Goal: Task Accomplishment & Management: Manage account settings

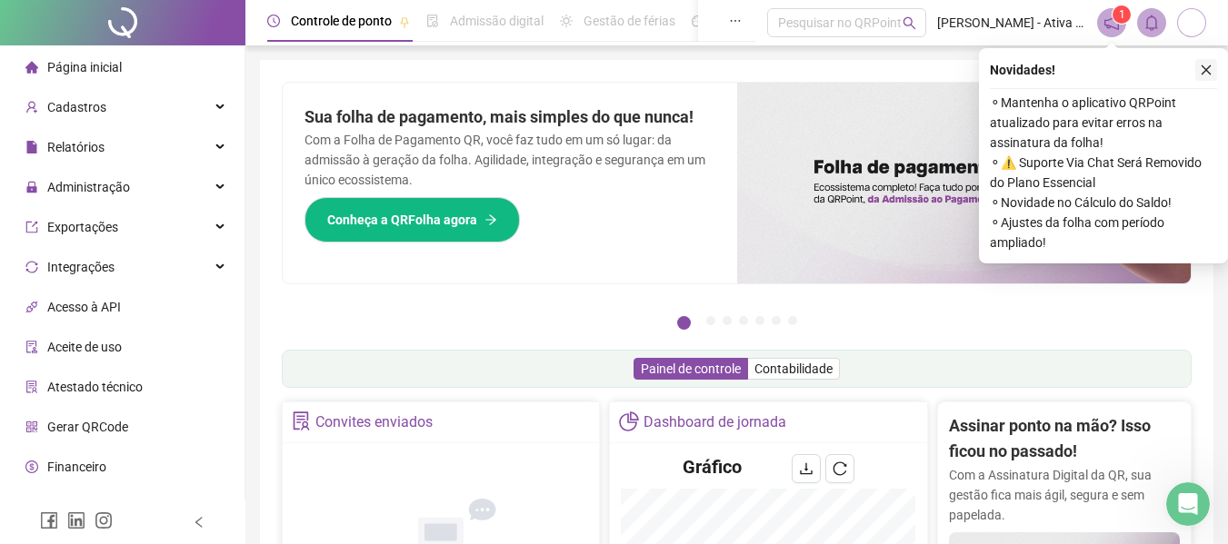
click at [1205, 69] on icon "close" at bounding box center [1206, 70] width 10 height 10
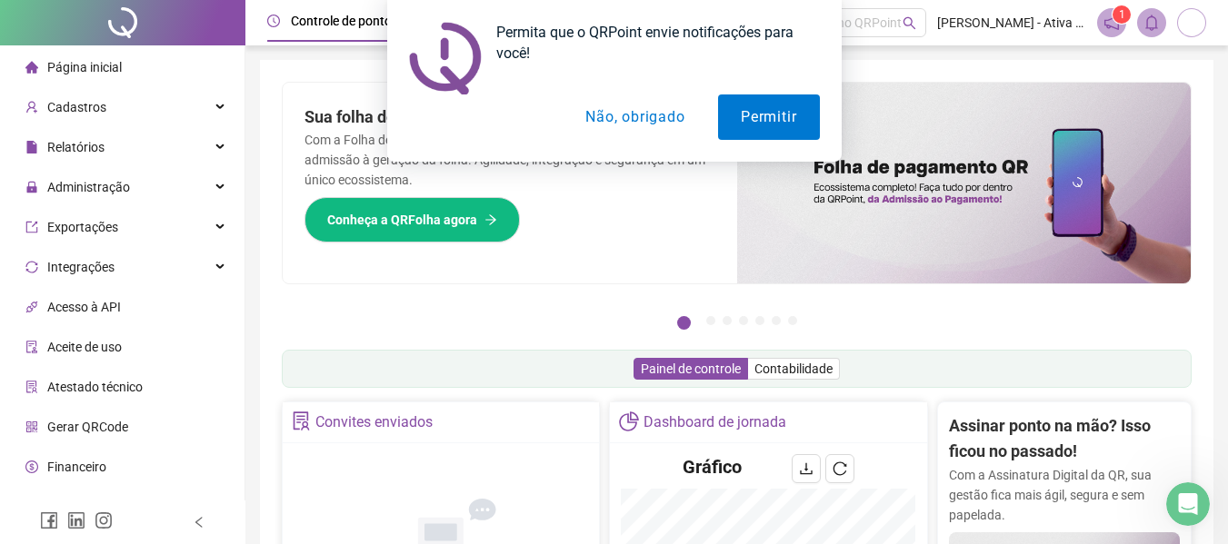
click at [80, 103] on div "Permita que o QRPoint envie notificações para você! Permitir Não, obrigado" at bounding box center [614, 81] width 1228 height 162
click at [622, 110] on button "Não, obrigado" at bounding box center [634, 117] width 144 height 45
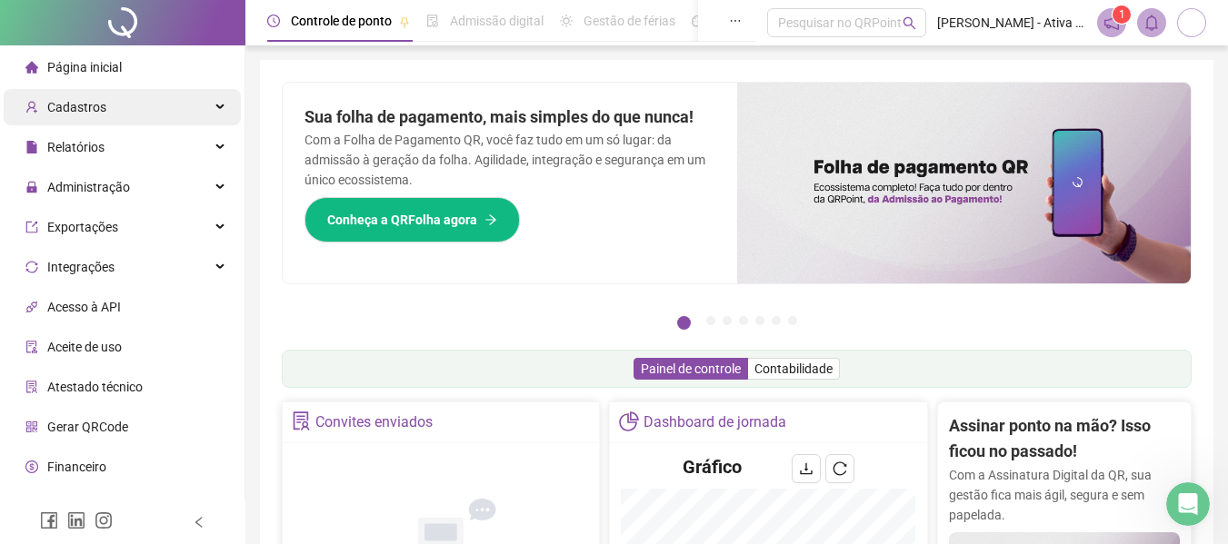
click at [88, 106] on span "Cadastros" at bounding box center [76, 107] width 59 height 15
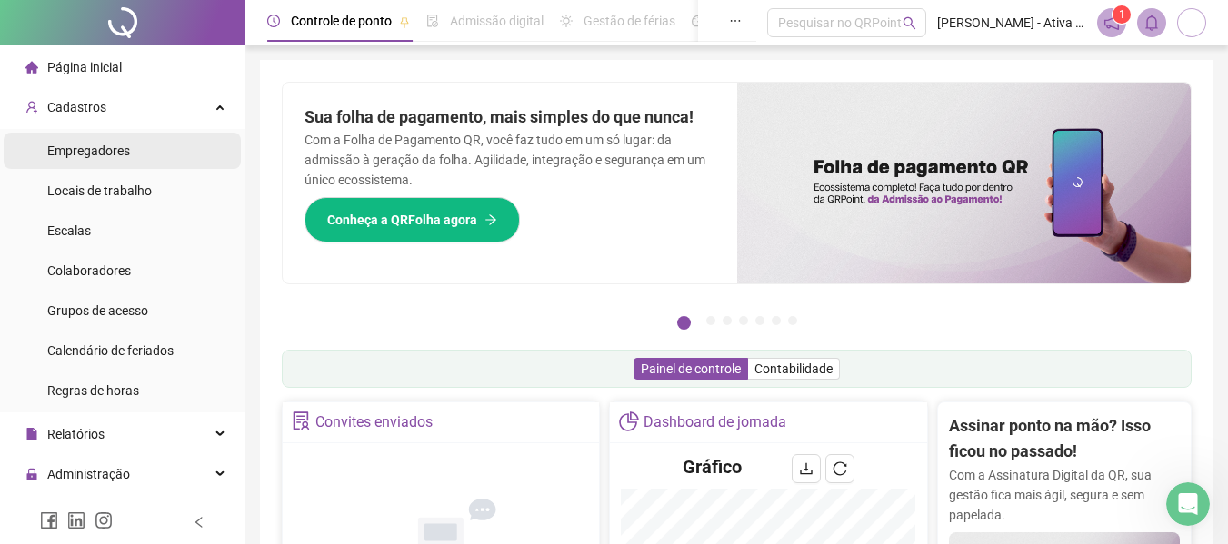
click at [112, 153] on span "Empregadores" at bounding box center [88, 151] width 83 height 15
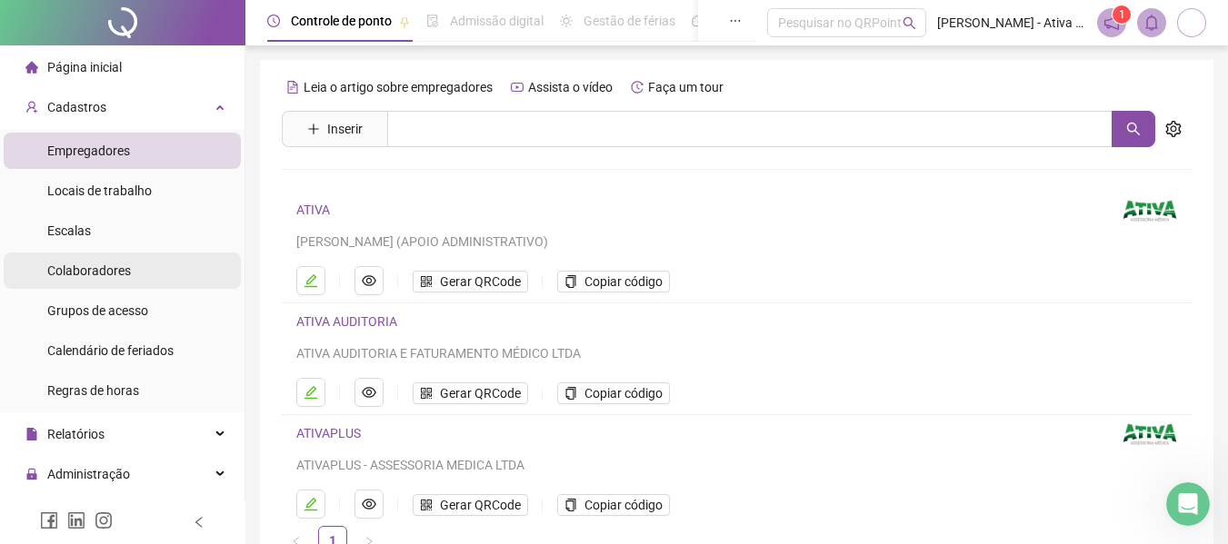
click at [98, 271] on span "Colaboradores" at bounding box center [89, 271] width 84 height 15
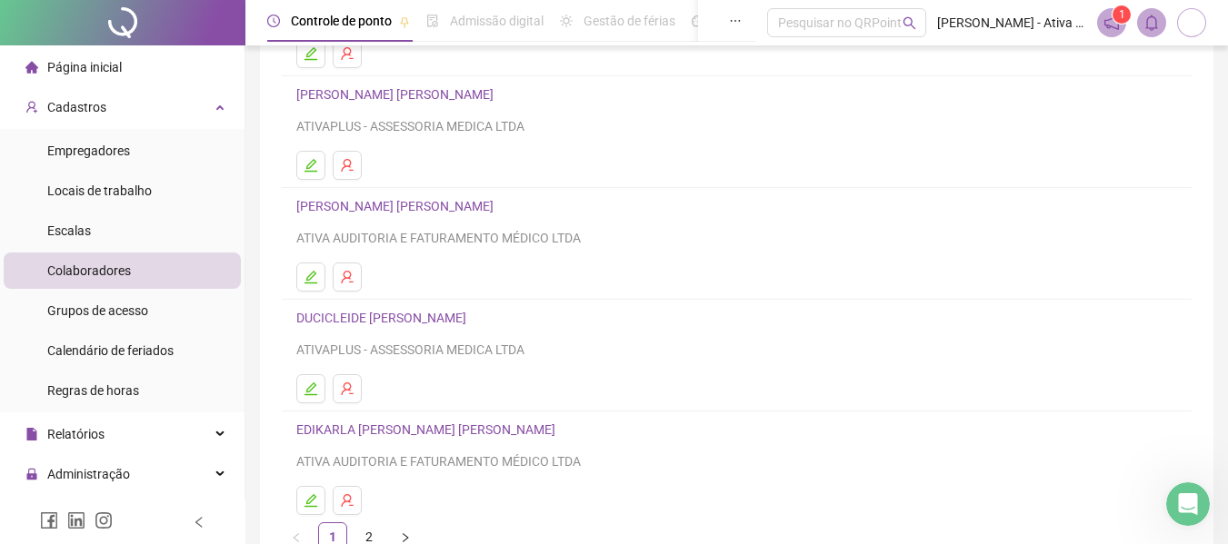
scroll to position [334, 0]
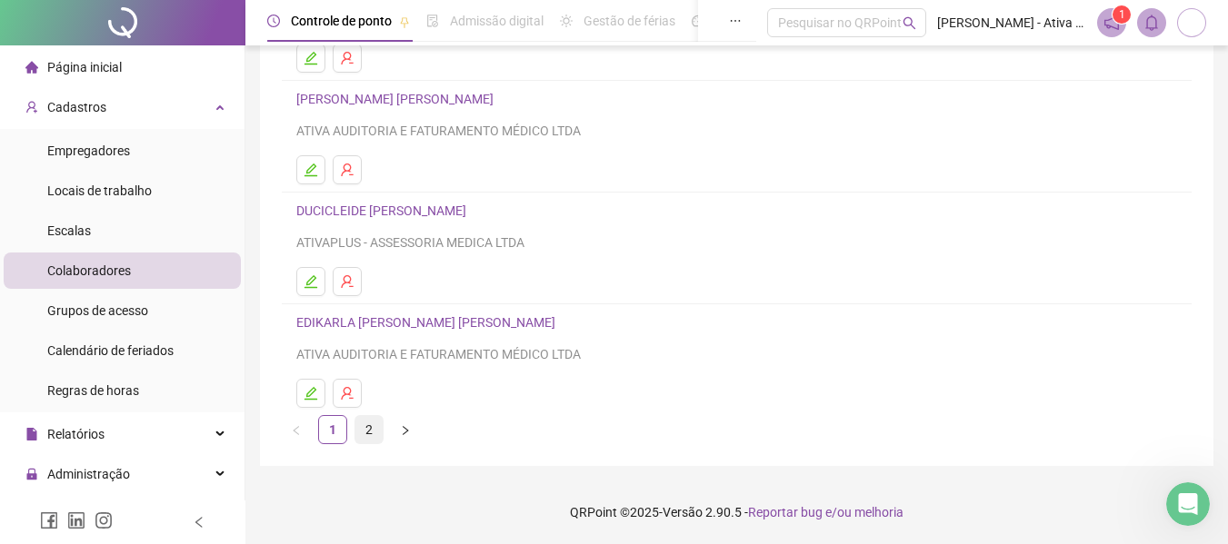
click at [371, 425] on link "2" at bounding box center [368, 429] width 27 height 27
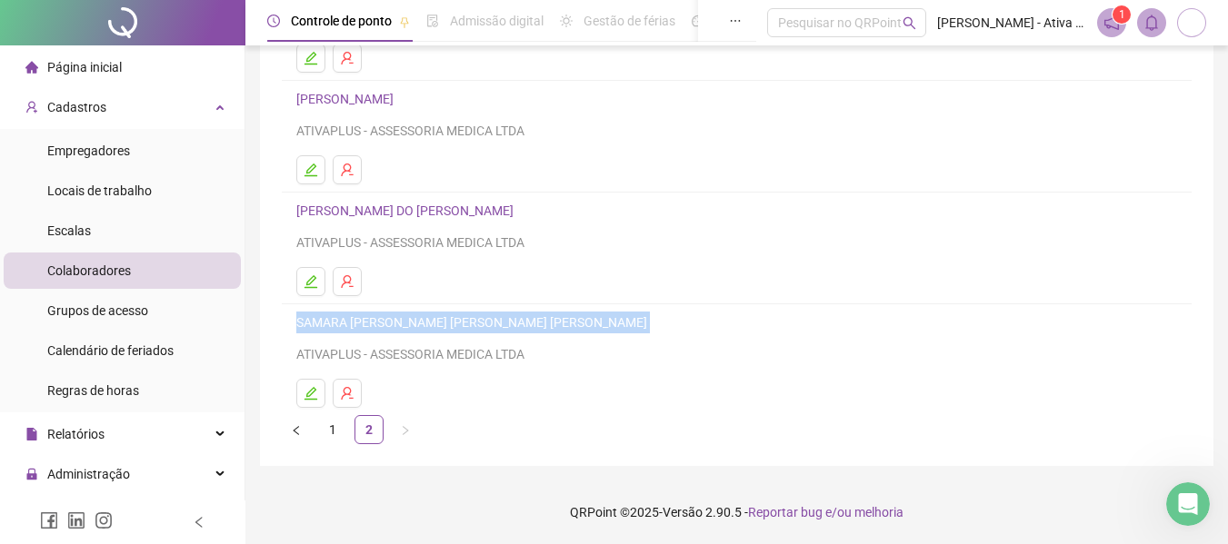
drag, startPoint x: 294, startPoint y: 322, endPoint x: 600, endPoint y: 326, distance: 305.4
click at [600, 326] on li "SAMARA [PERSON_NAME] [PERSON_NAME] [PERSON_NAME] ATIVAPLUS - ASSESSORIA MEDICA …" at bounding box center [737, 359] width 910 height 111
copy link "SAMARA [PERSON_NAME] [PERSON_NAME] [PERSON_NAME]"
click at [308, 396] on icon "edit" at bounding box center [310, 393] width 13 height 13
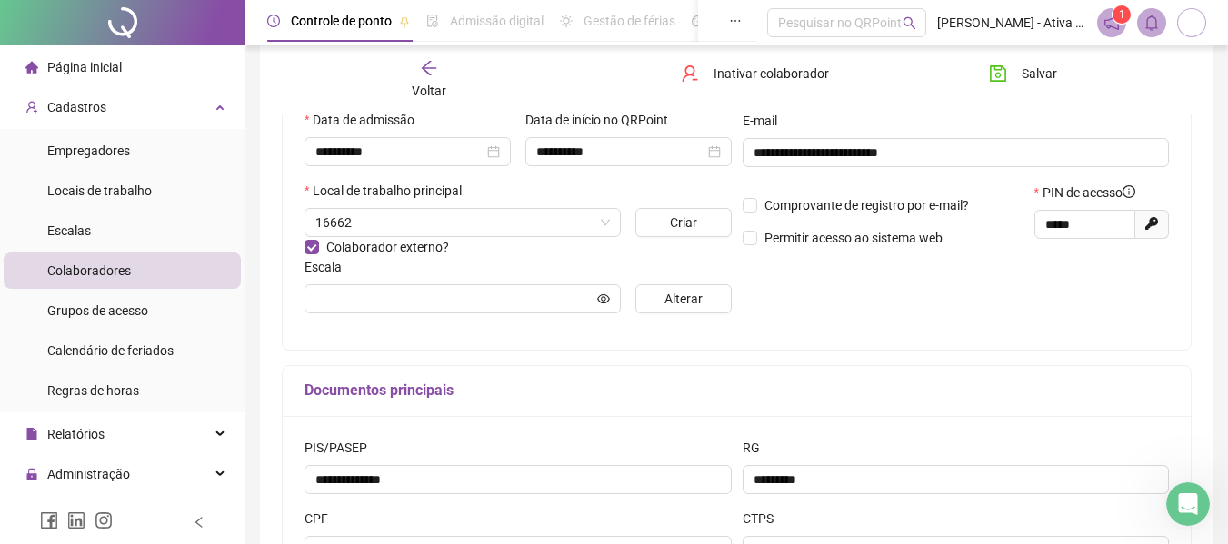
scroll to position [343, 0]
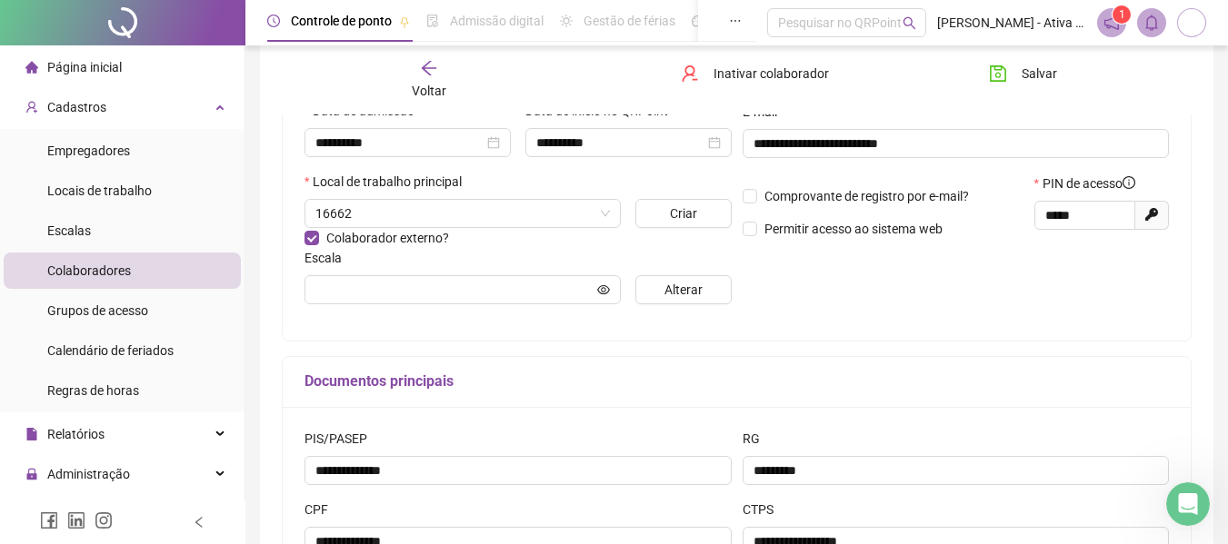
type input "**********"
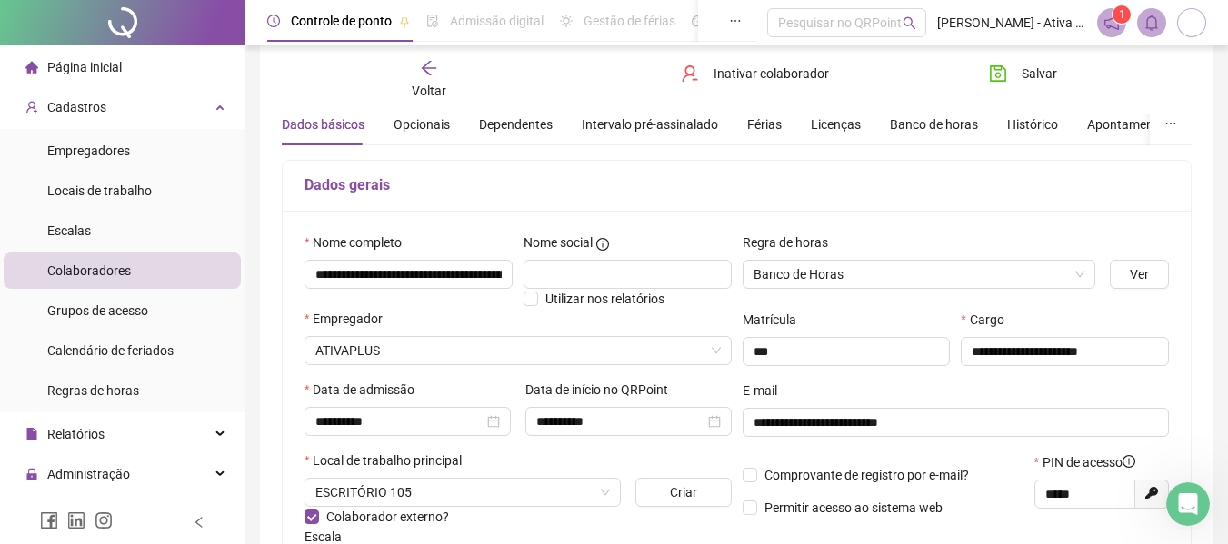
scroll to position [0, 0]
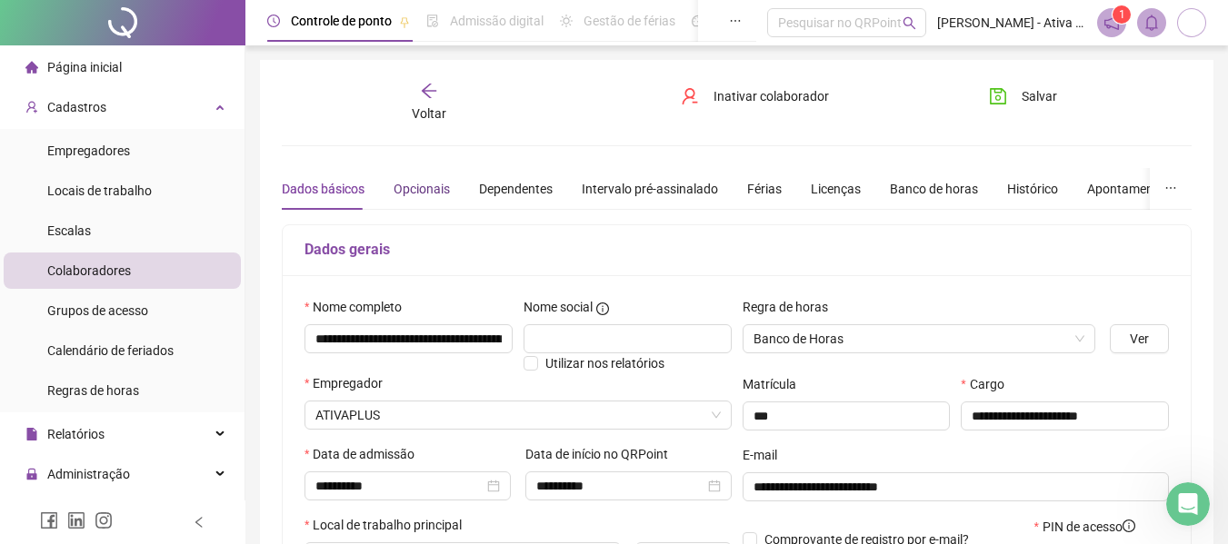
click at [420, 186] on div "Opcionais" at bounding box center [421, 189] width 56 height 20
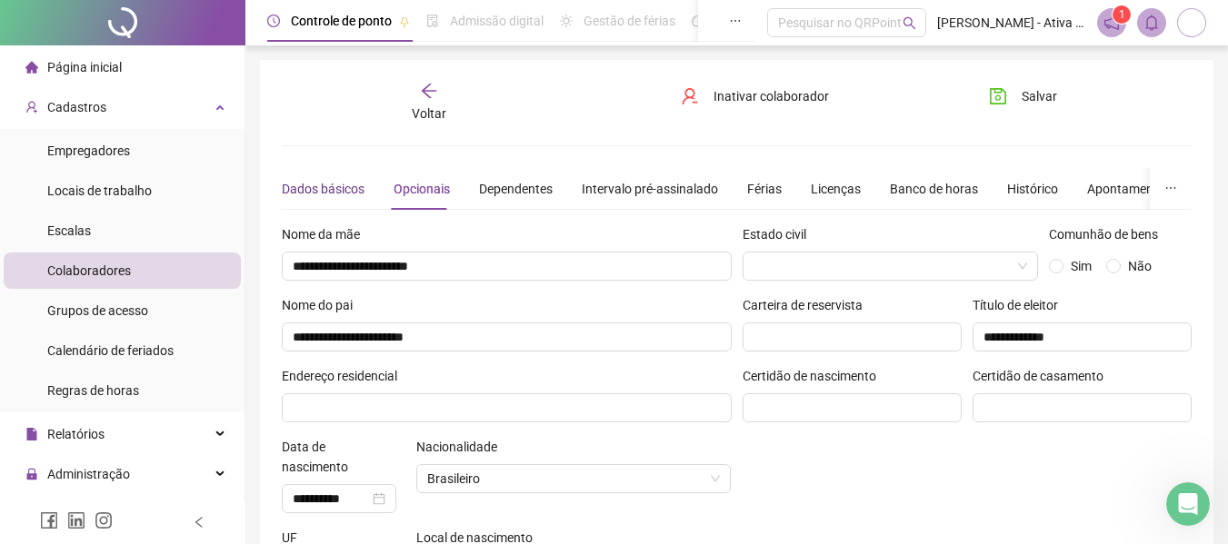
click at [324, 184] on div "Dados básicos" at bounding box center [323, 189] width 83 height 20
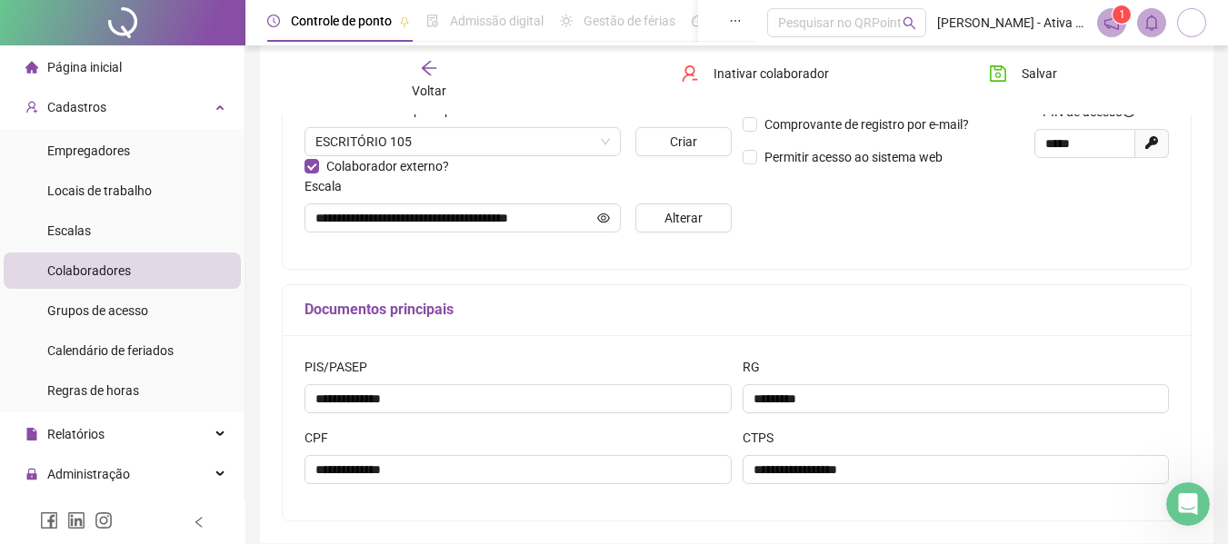
scroll to position [493, 0]
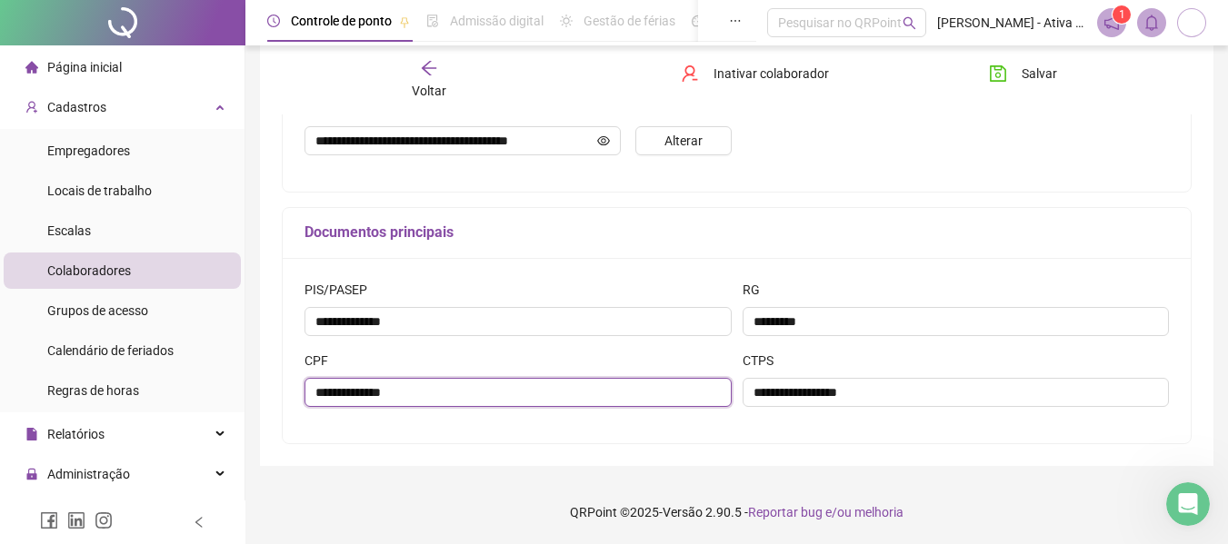
drag, startPoint x: 316, startPoint y: 390, endPoint x: 404, endPoint y: 391, distance: 88.2
click at [404, 391] on input "**********" at bounding box center [517, 392] width 427 height 29
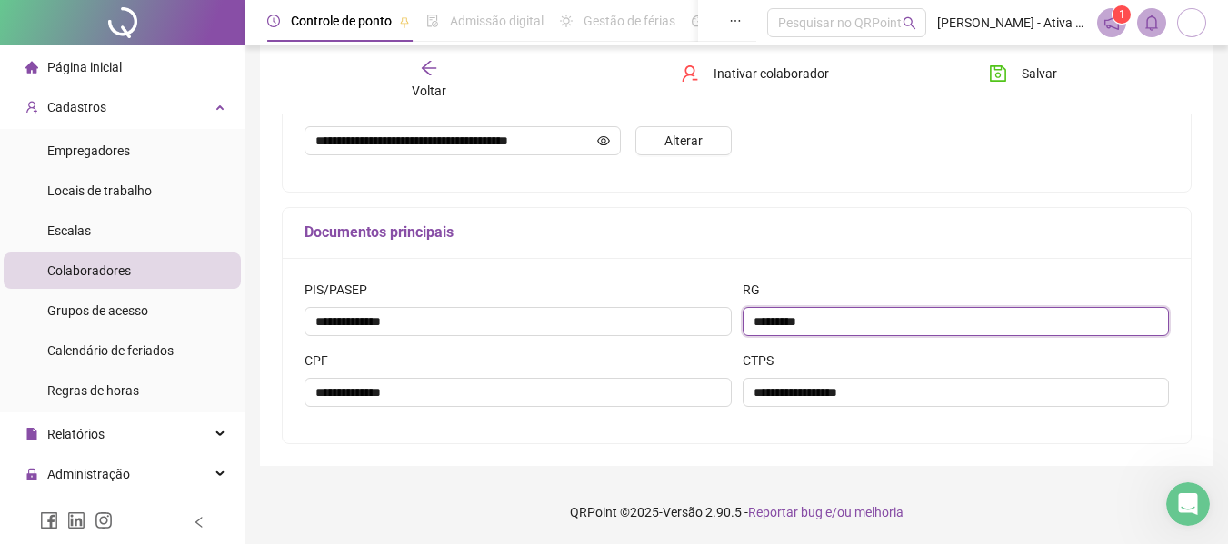
drag, startPoint x: 754, startPoint y: 322, endPoint x: 815, endPoint y: 320, distance: 60.9
click at [815, 320] on input "*********" at bounding box center [955, 321] width 427 height 29
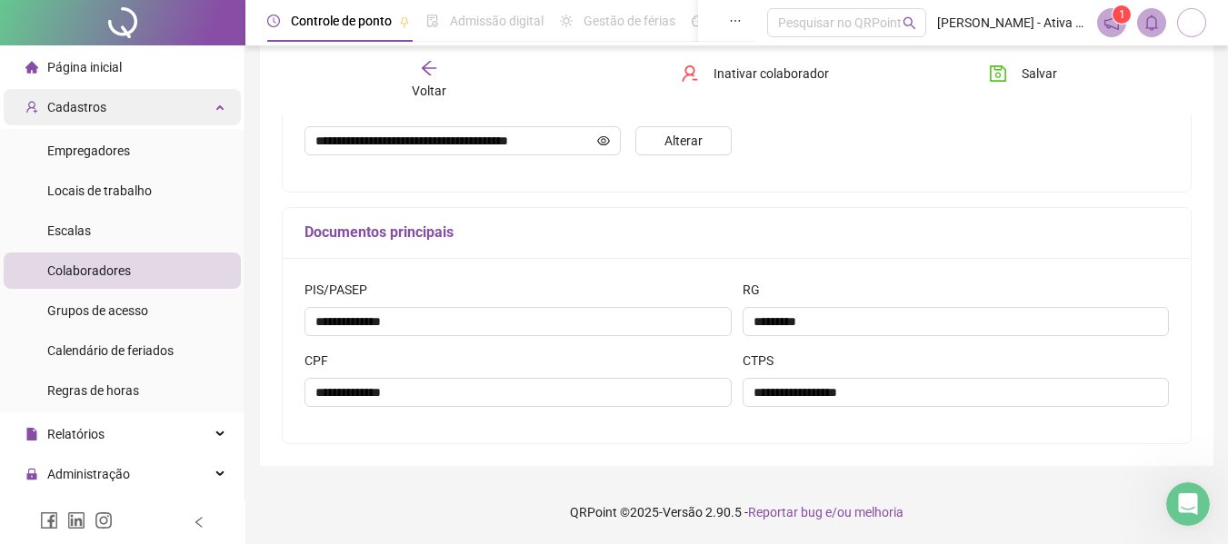
click at [81, 105] on span "Cadastros" at bounding box center [76, 107] width 59 height 15
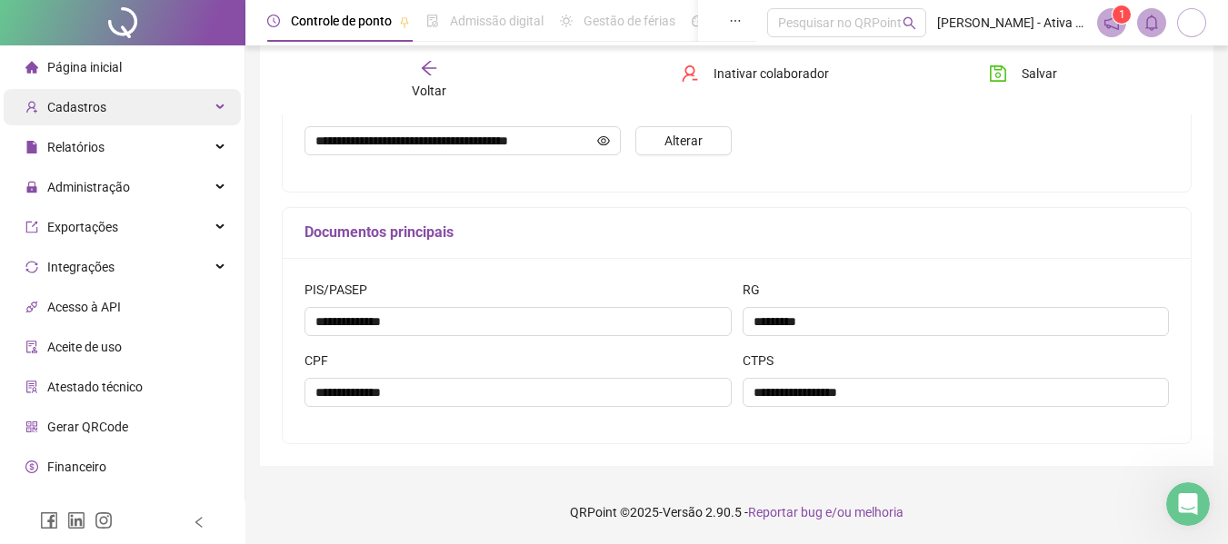
click at [81, 105] on span "Cadastros" at bounding box center [76, 107] width 59 height 15
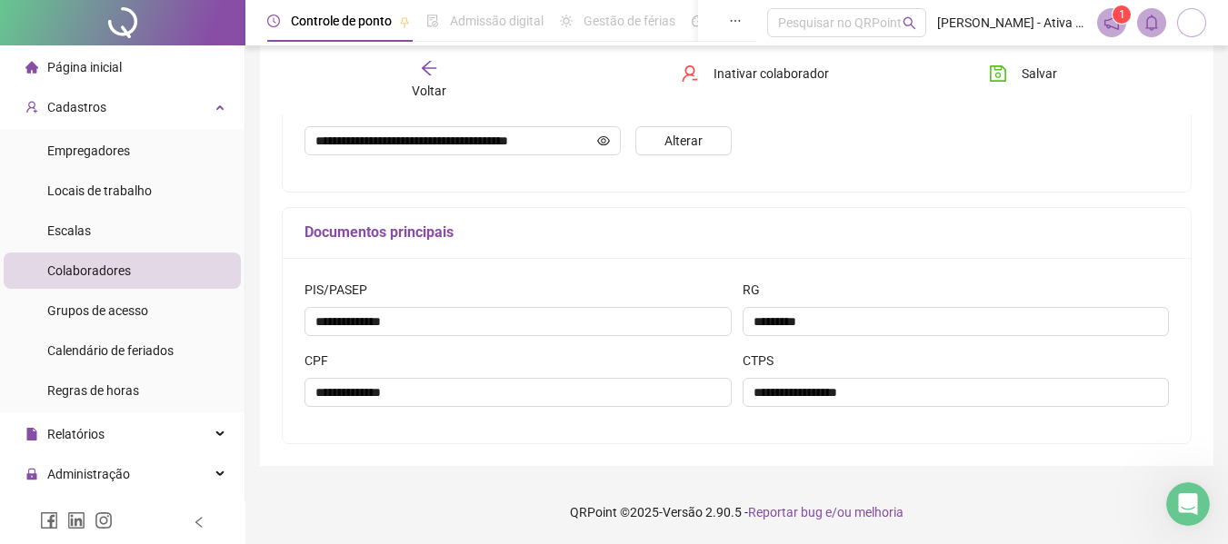
click at [77, 273] on span "Colaboradores" at bounding box center [89, 271] width 84 height 15
click at [76, 271] on span "Colaboradores" at bounding box center [89, 271] width 84 height 15
click at [430, 73] on icon "arrow-left" at bounding box center [429, 68] width 18 height 18
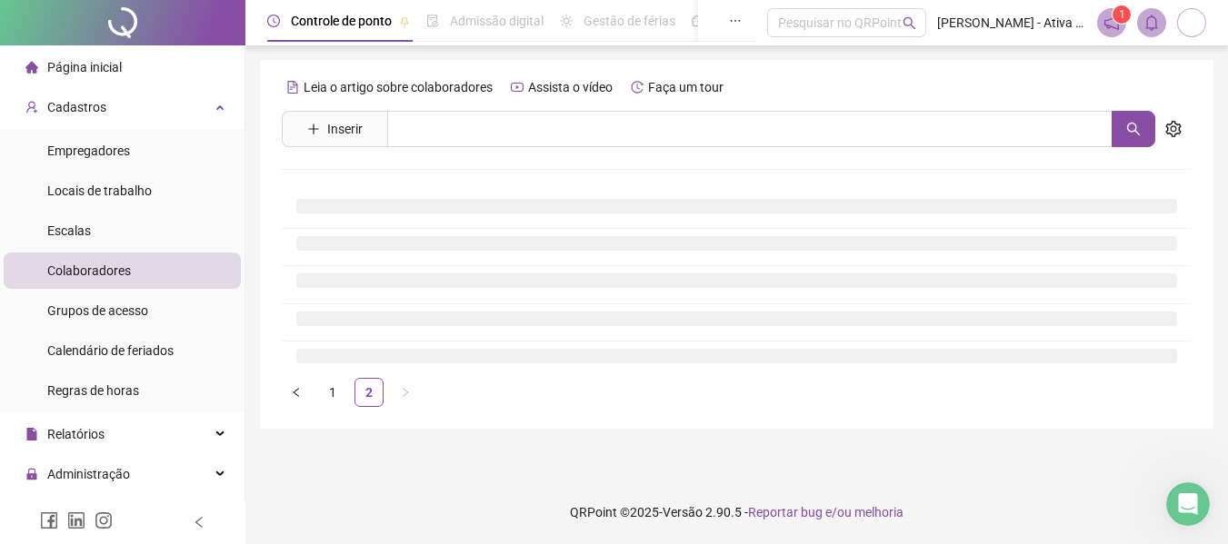
scroll to position [0, 0]
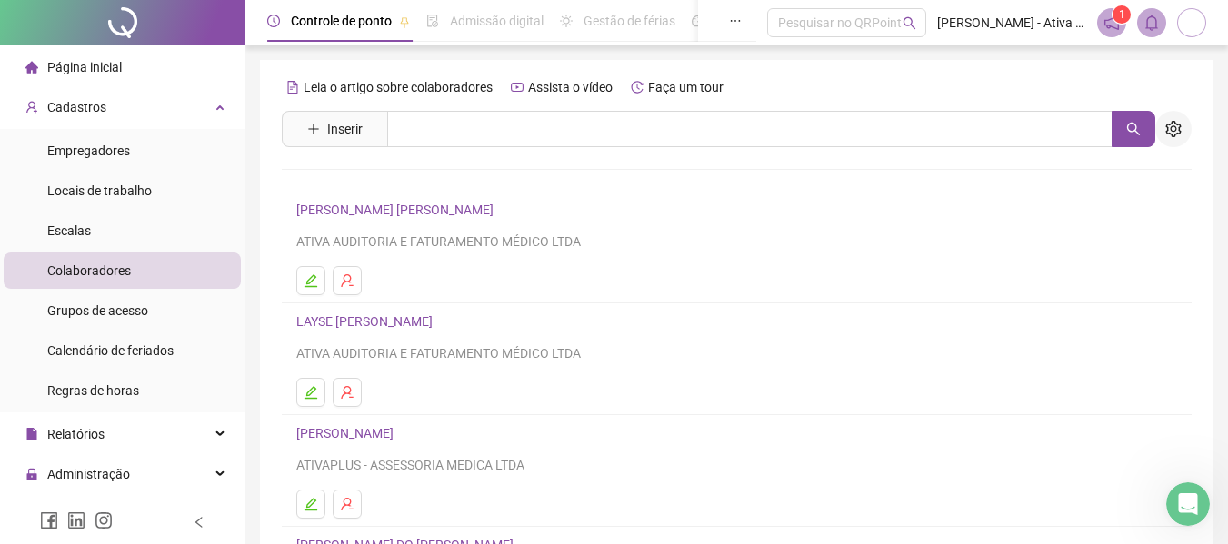
click at [1179, 128] on icon "setting" at bounding box center [1172, 129] width 15 height 16
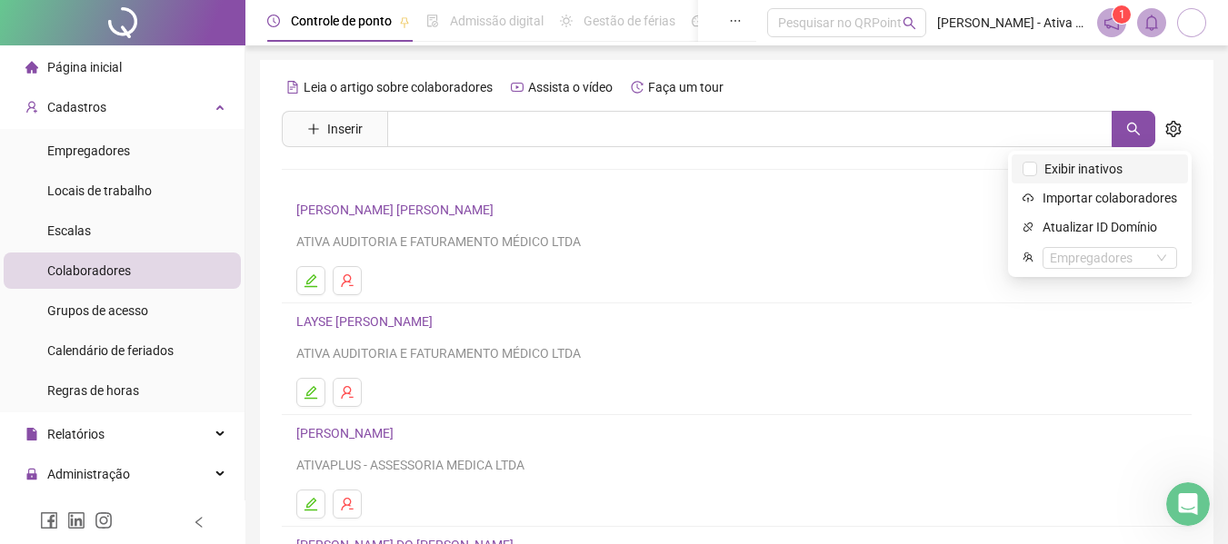
click at [1074, 171] on span "Exibir inativos" at bounding box center [1083, 169] width 93 height 20
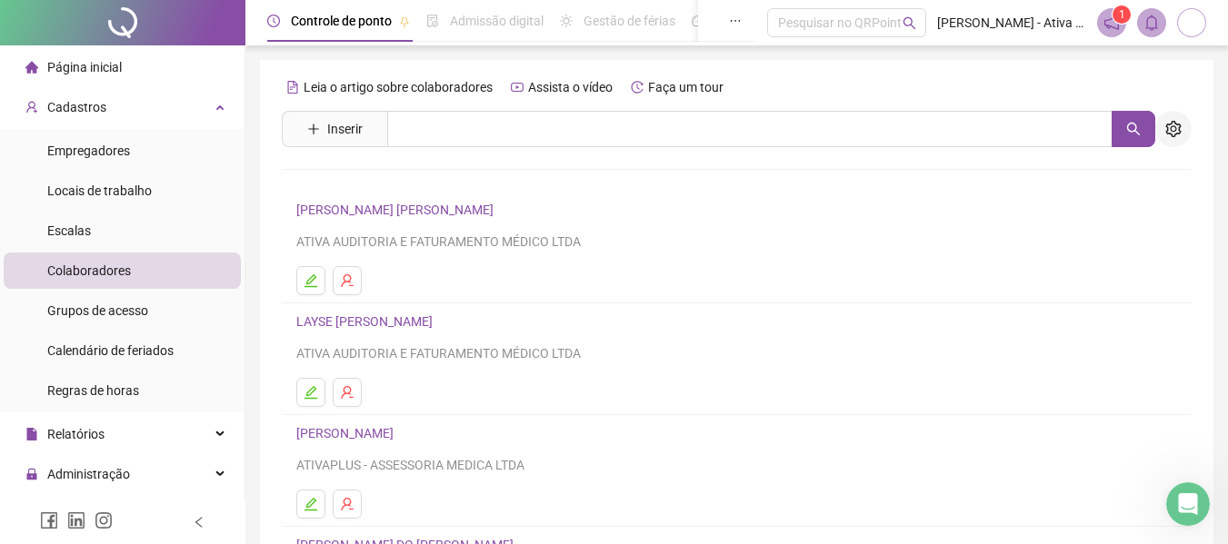
click at [1170, 125] on icon "setting" at bounding box center [1172, 129] width 15 height 16
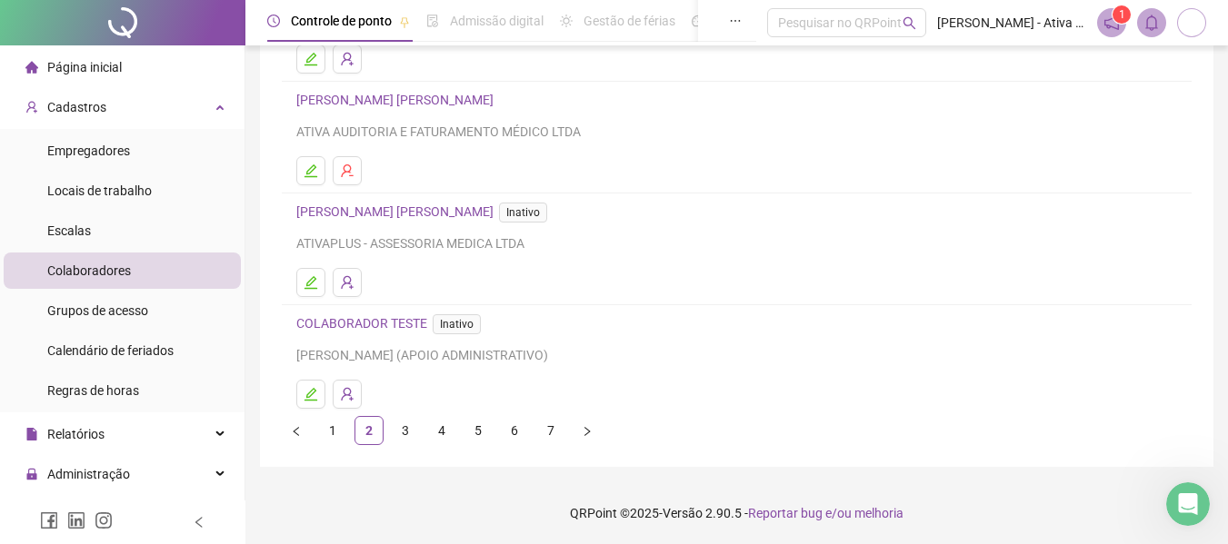
scroll to position [334, 0]
click at [403, 429] on link "3" at bounding box center [405, 429] width 27 height 27
click at [443, 430] on link "4" at bounding box center [441, 429] width 27 height 27
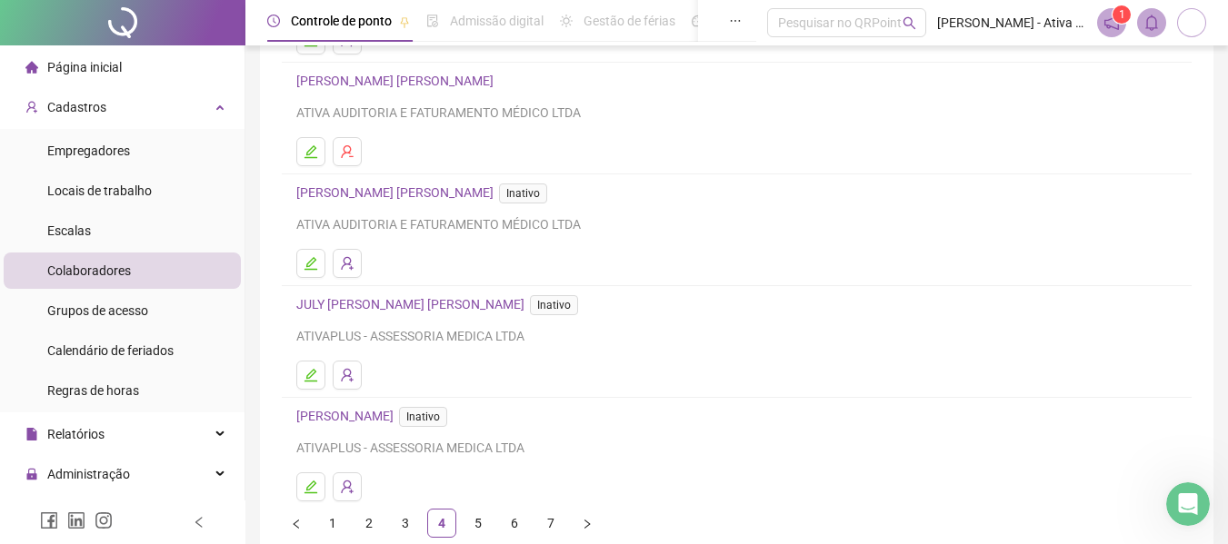
scroll to position [273, 0]
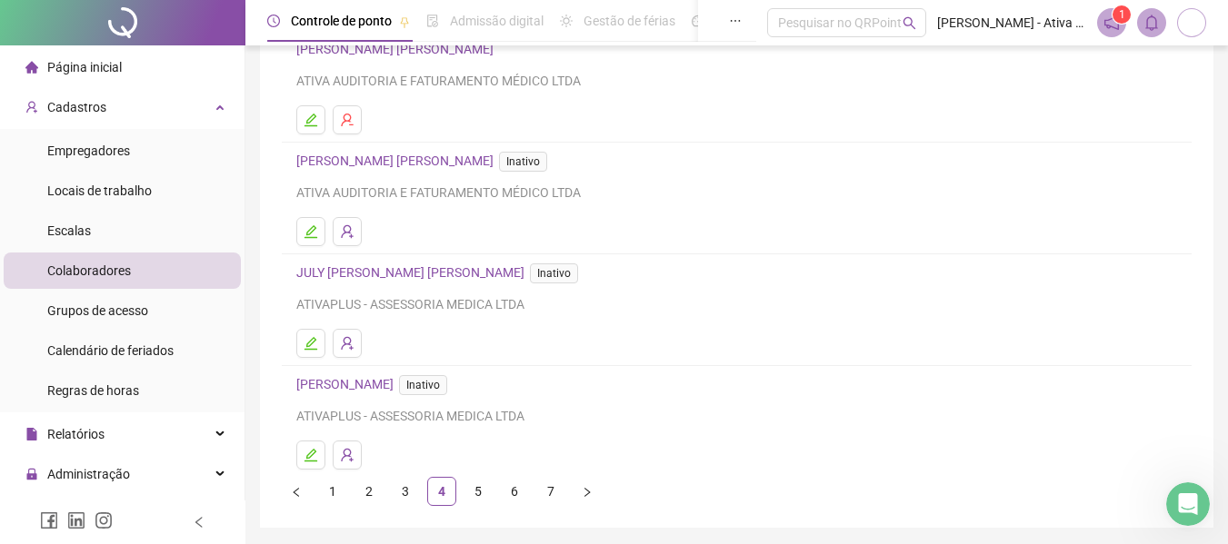
click at [475, 494] on link "5" at bounding box center [477, 491] width 27 height 27
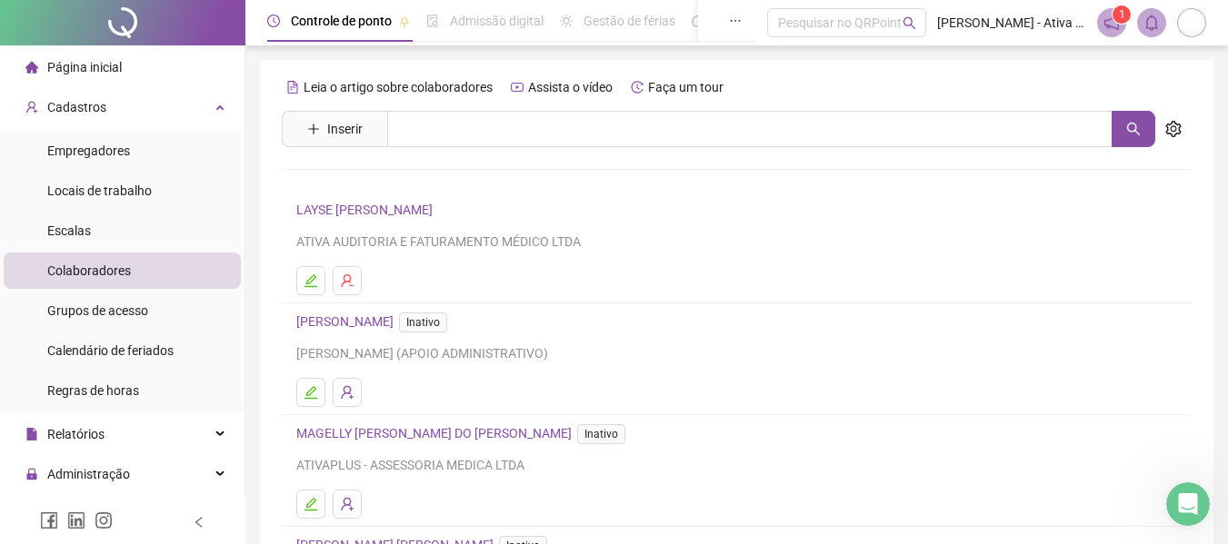
click at [447, 320] on span "Inativo" at bounding box center [423, 323] width 48 height 20
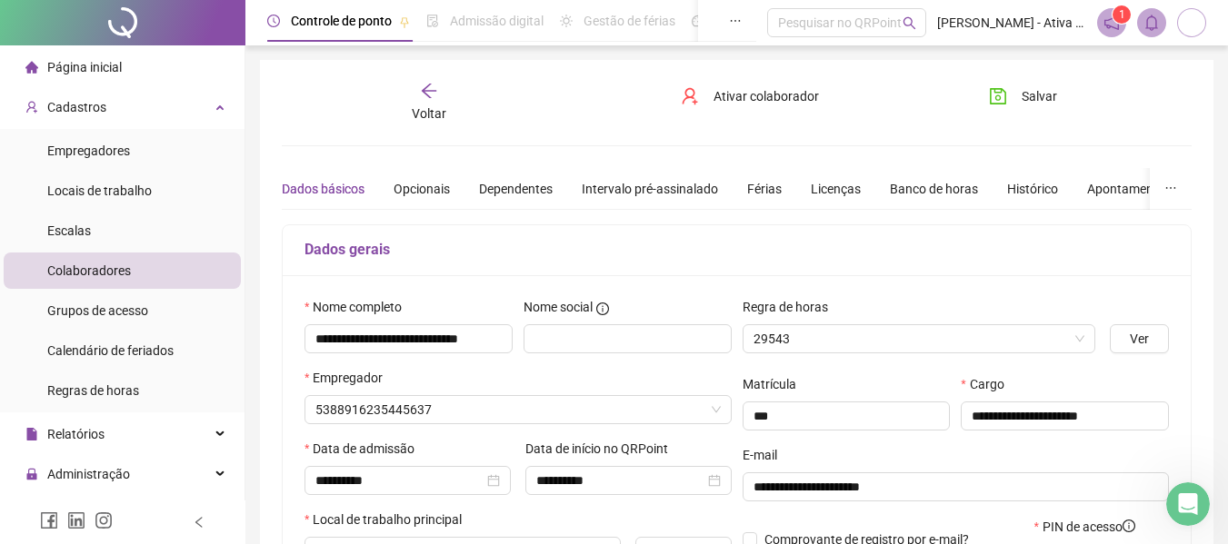
type input "**********"
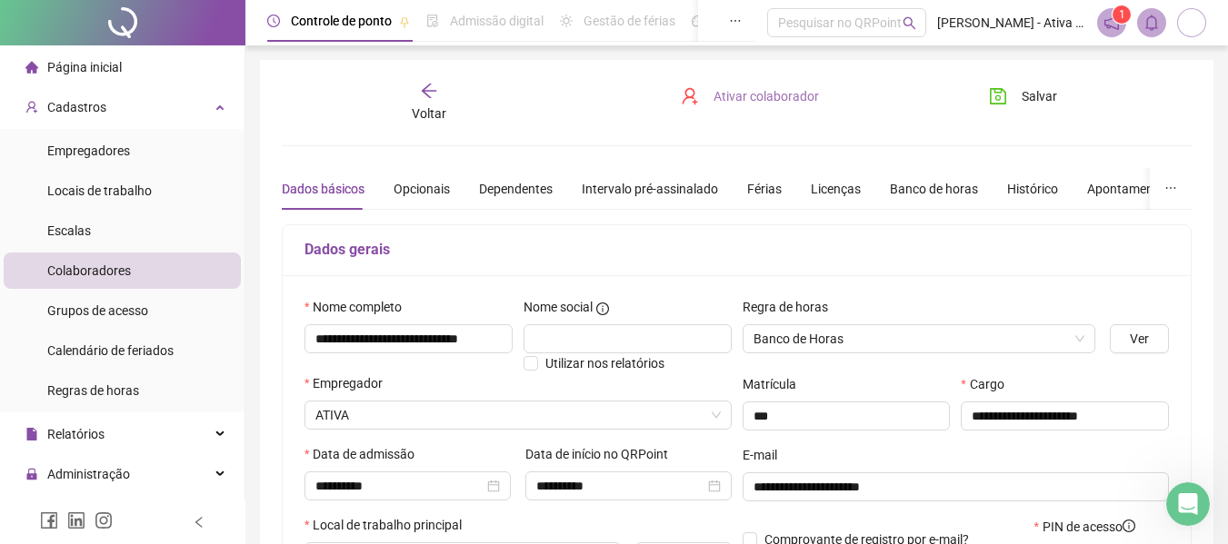
click at [737, 94] on span "Ativar colaborador" at bounding box center [765, 96] width 105 height 20
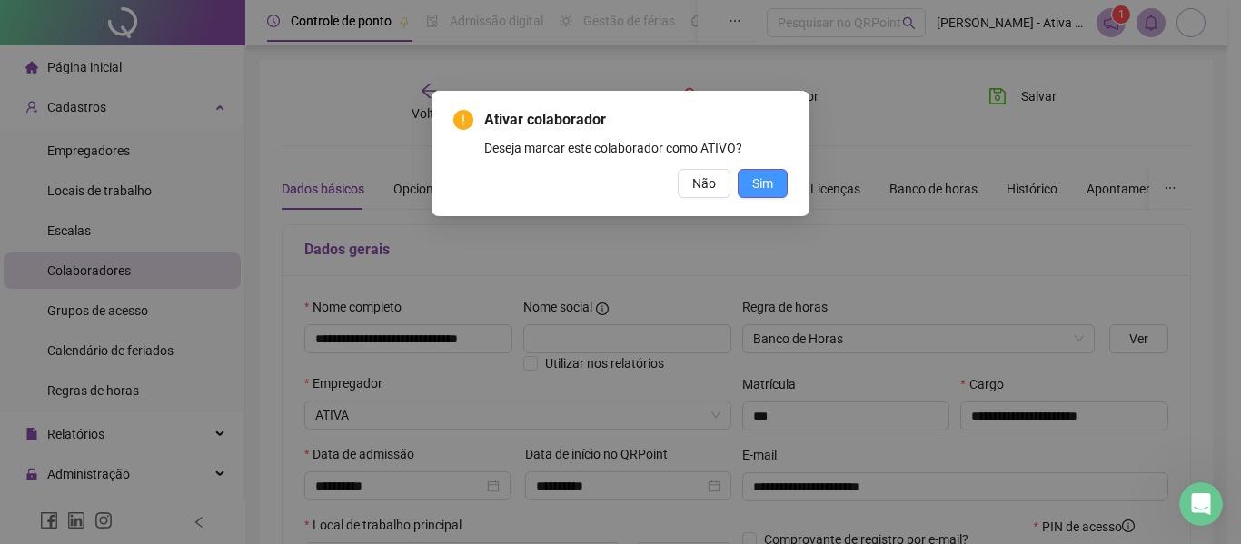
click at [763, 184] on span "Sim" at bounding box center [762, 184] width 21 height 20
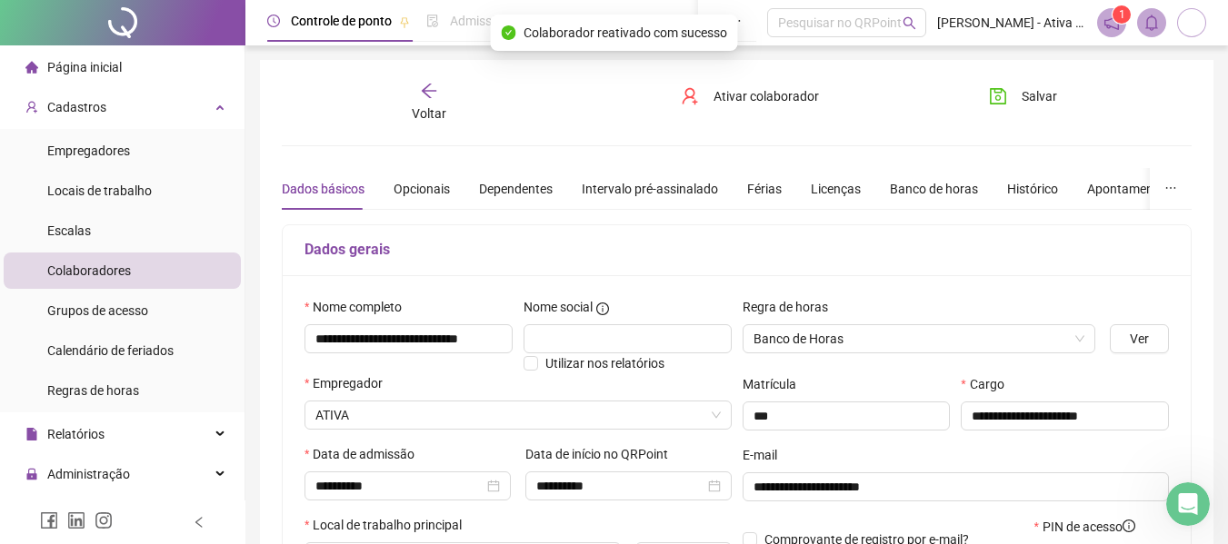
scroll to position [91, 0]
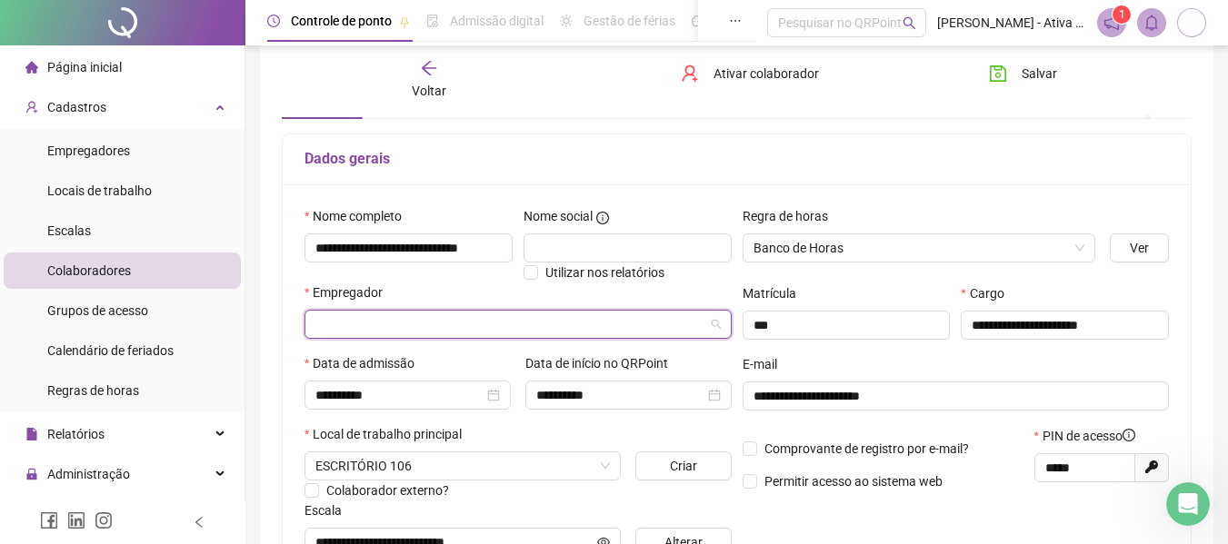
click at [672, 318] on input "search" at bounding box center [509, 324] width 389 height 27
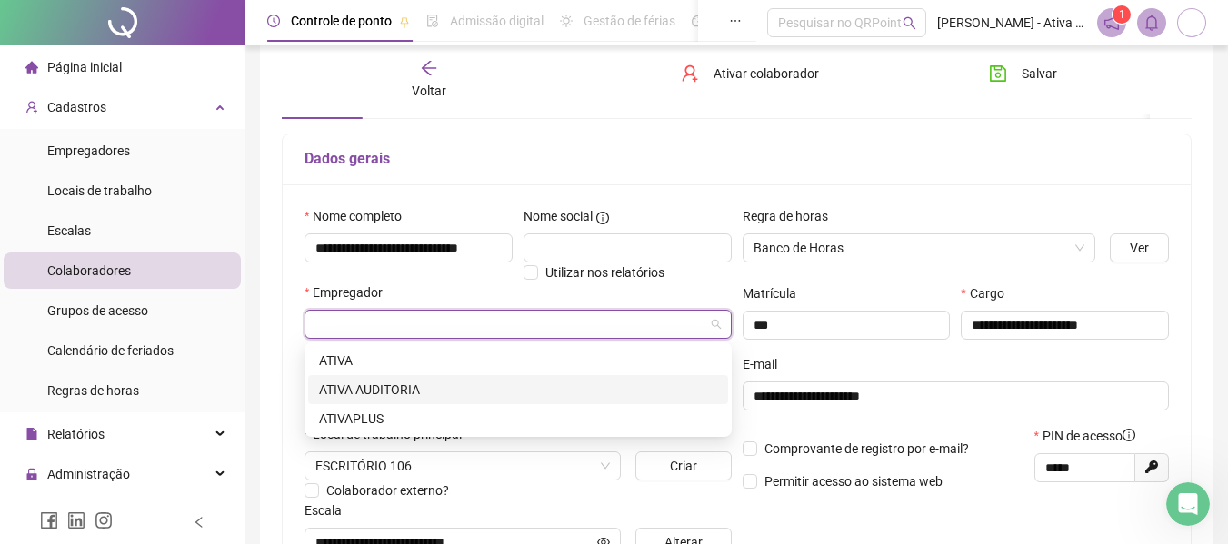
click at [374, 394] on div "ATIVA AUDITORIA" at bounding box center [518, 390] width 398 height 20
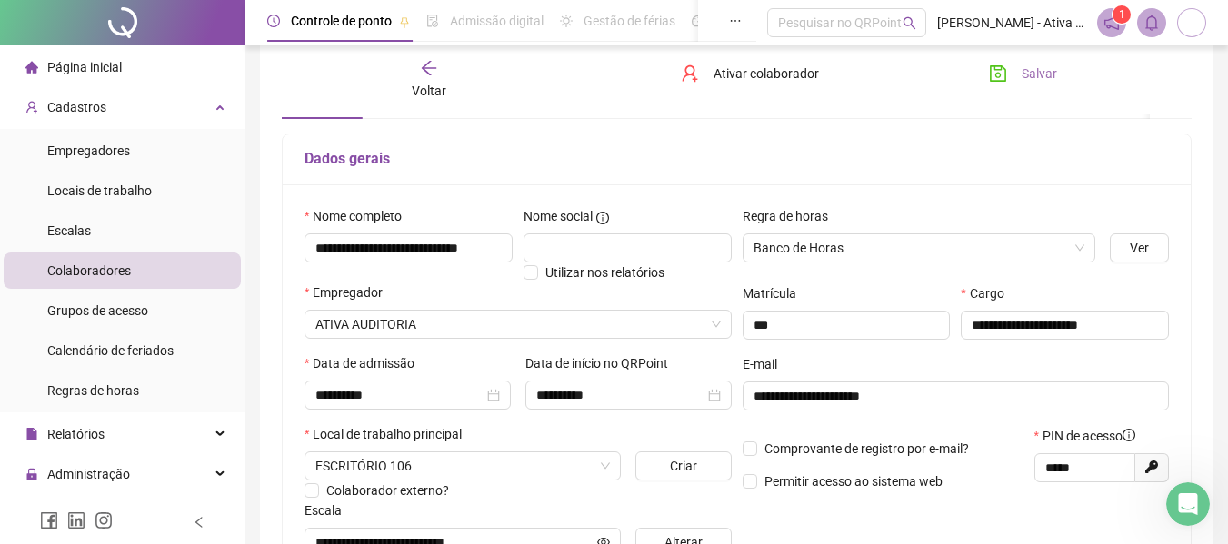
click at [1036, 73] on span "Salvar" at bounding box center [1038, 74] width 35 height 20
click at [493, 394] on icon "close-circle" at bounding box center [493, 395] width 13 height 13
click at [471, 385] on input at bounding box center [399, 395] width 168 height 20
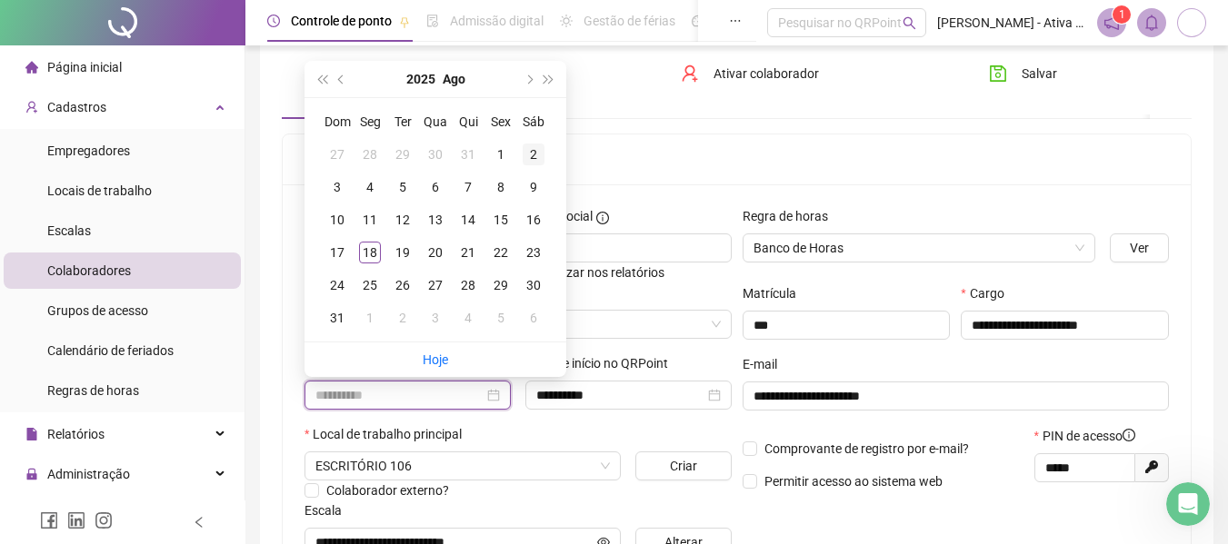
type input "**********"
click at [500, 255] on div "22" at bounding box center [501, 253] width 22 height 22
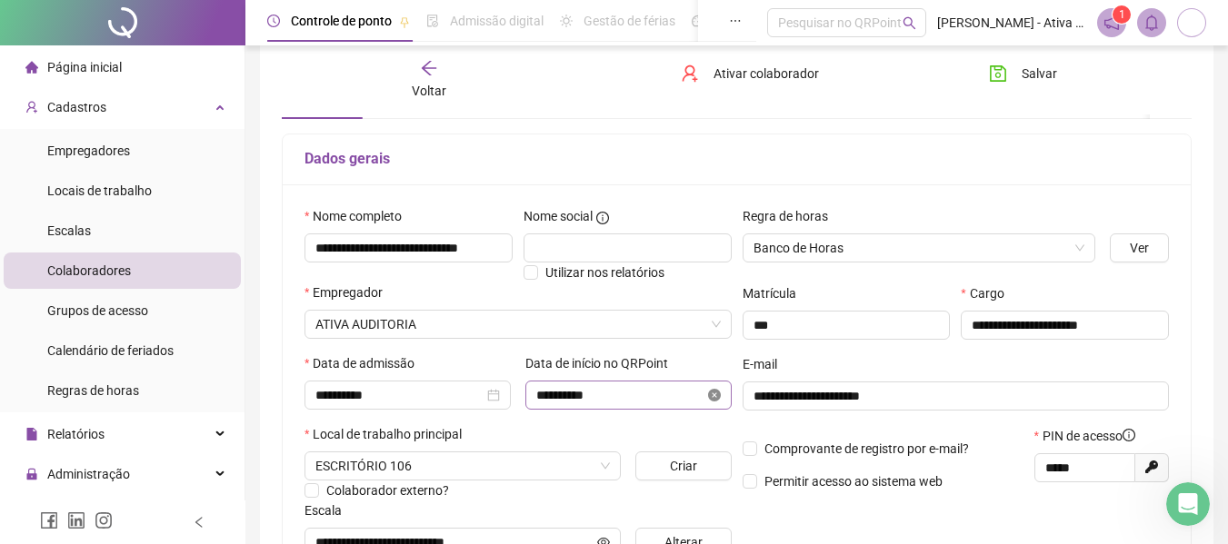
click at [718, 398] on icon "close-circle" at bounding box center [714, 395] width 13 height 13
click at [690, 396] on input at bounding box center [620, 395] width 168 height 20
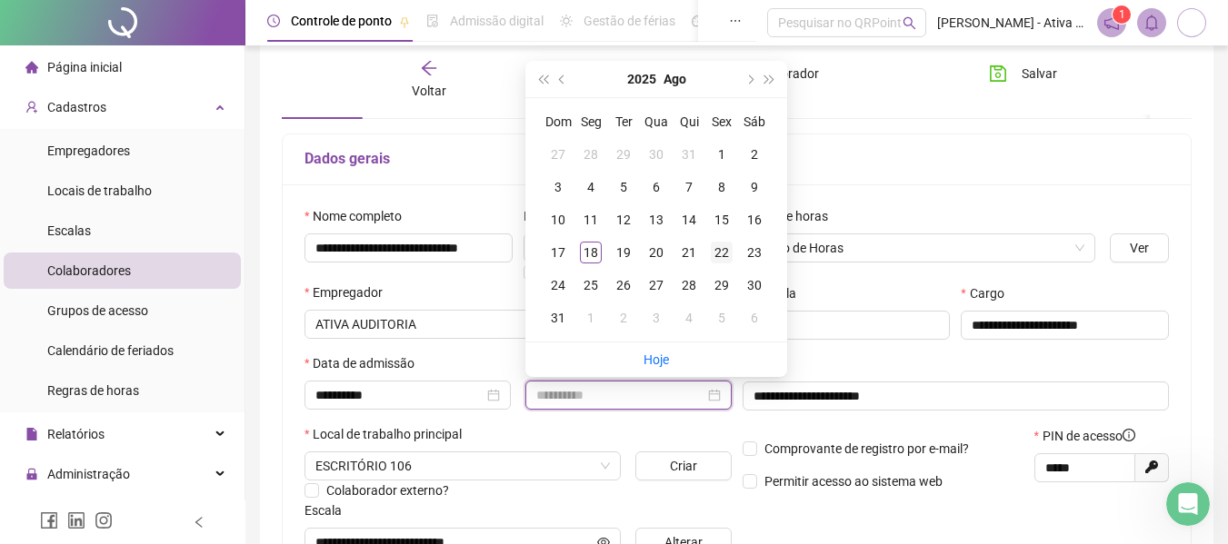
type input "**********"
click at [717, 252] on div "22" at bounding box center [722, 253] width 22 height 22
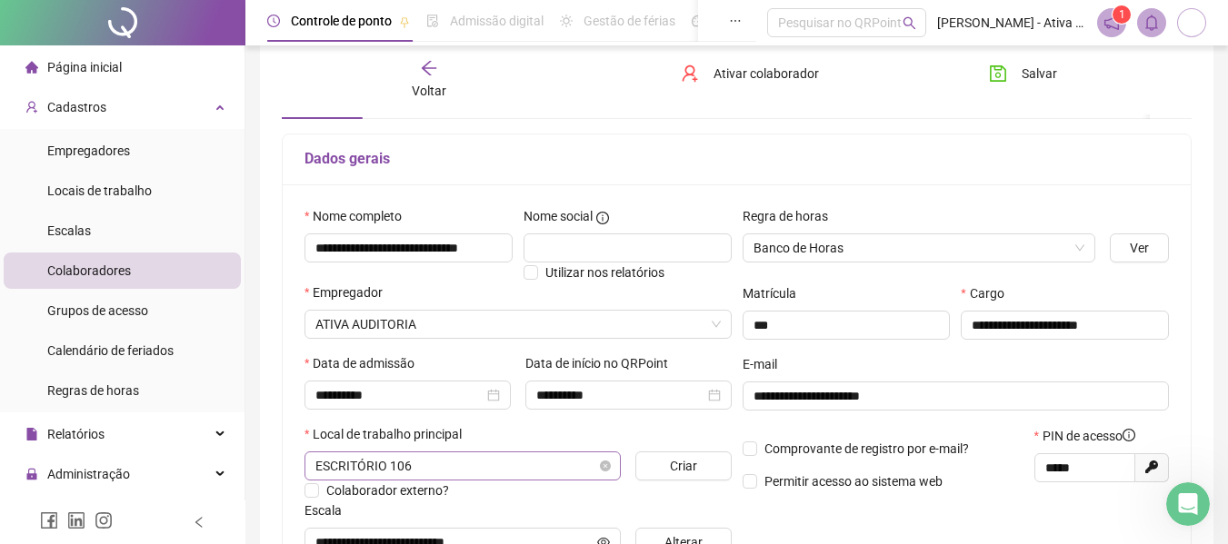
click at [556, 473] on span "ESCRITÓRIO 106" at bounding box center [462, 466] width 294 height 27
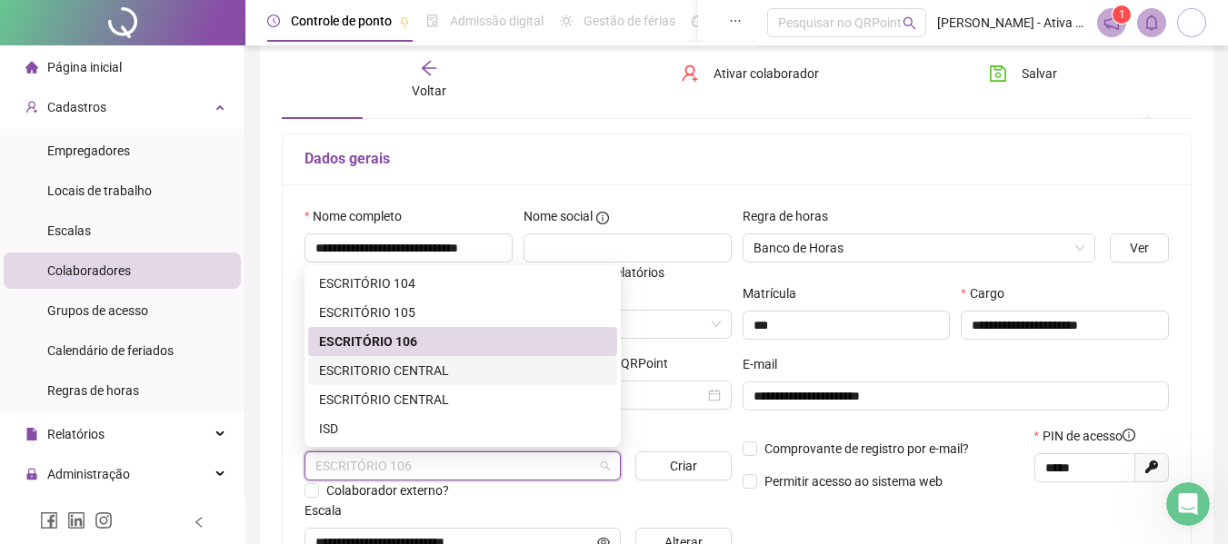
click at [408, 373] on div "ESCRITORIO CENTRAL" at bounding box center [462, 371] width 287 height 20
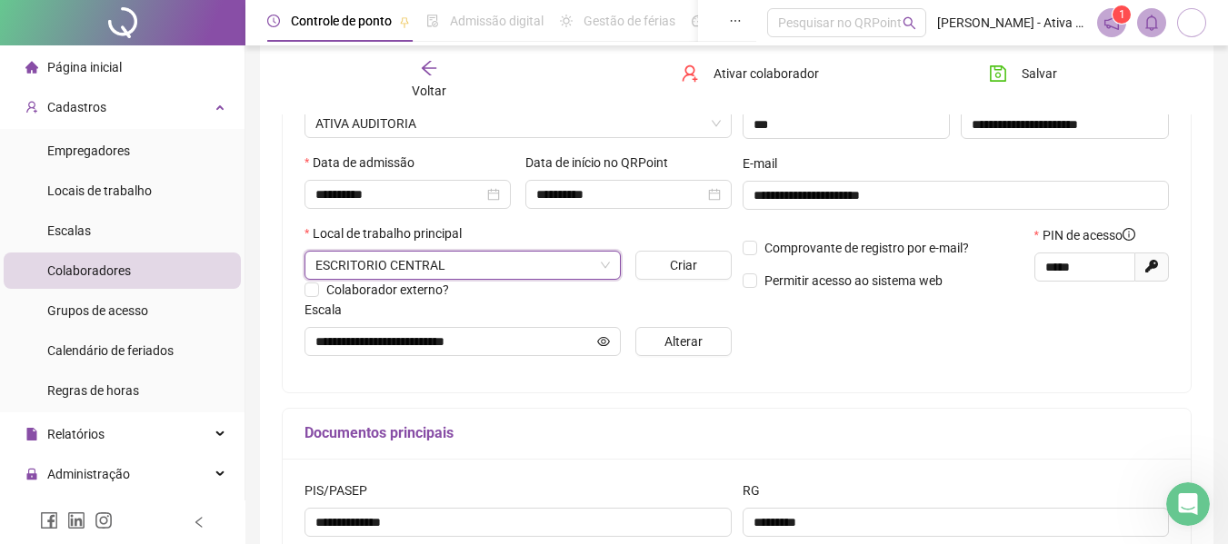
scroll to position [316, 0]
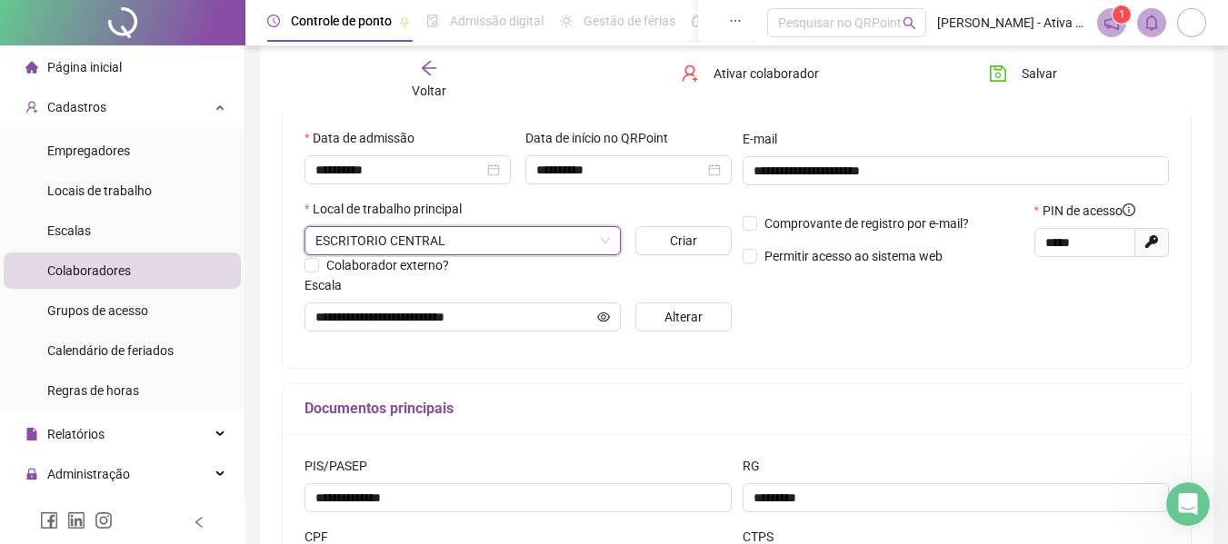
click at [1149, 233] on span "Gerar novo pin" at bounding box center [1152, 242] width 34 height 29
click at [1150, 243] on icon at bounding box center [1151, 241] width 13 height 13
type input "*****"
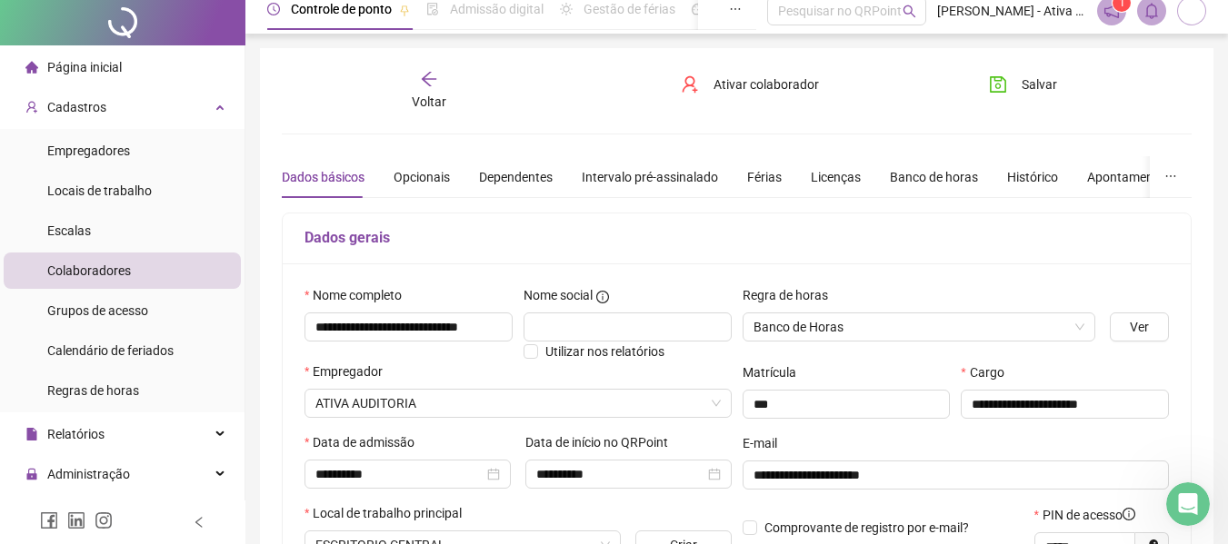
scroll to position [0, 0]
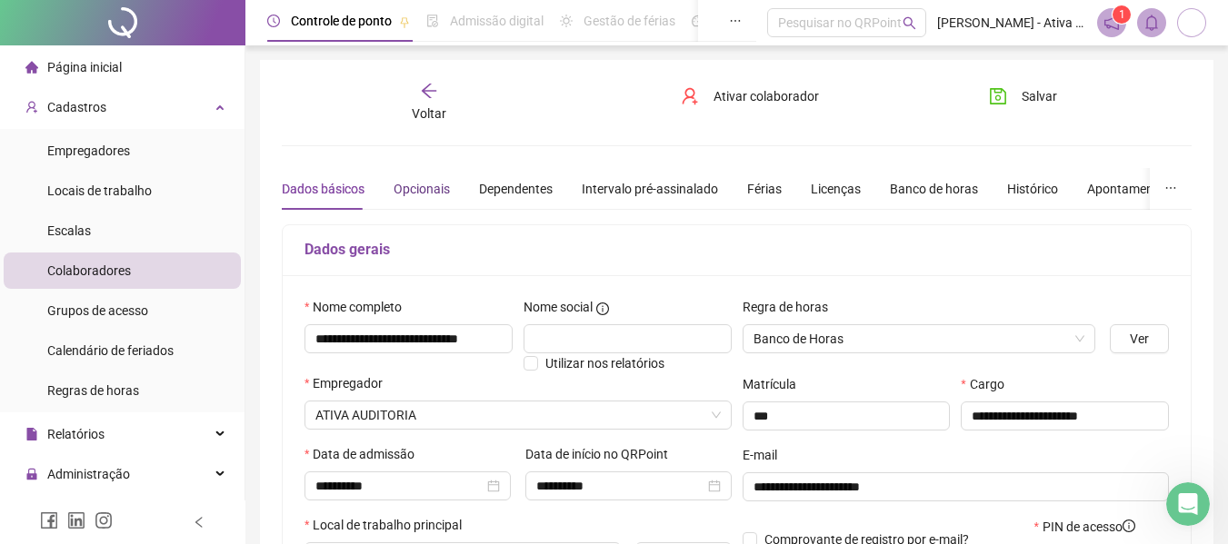
click at [412, 185] on div "Opcionais" at bounding box center [421, 189] width 56 height 20
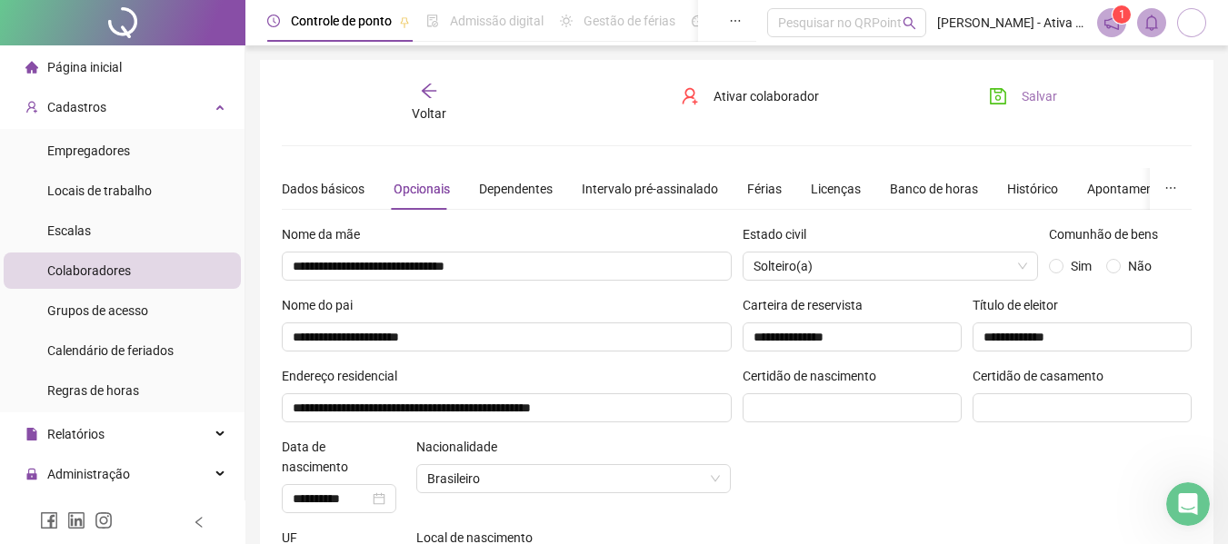
click at [1034, 97] on span "Salvar" at bounding box center [1038, 96] width 35 height 20
click at [73, 61] on span "Página inicial" at bounding box center [84, 67] width 75 height 15
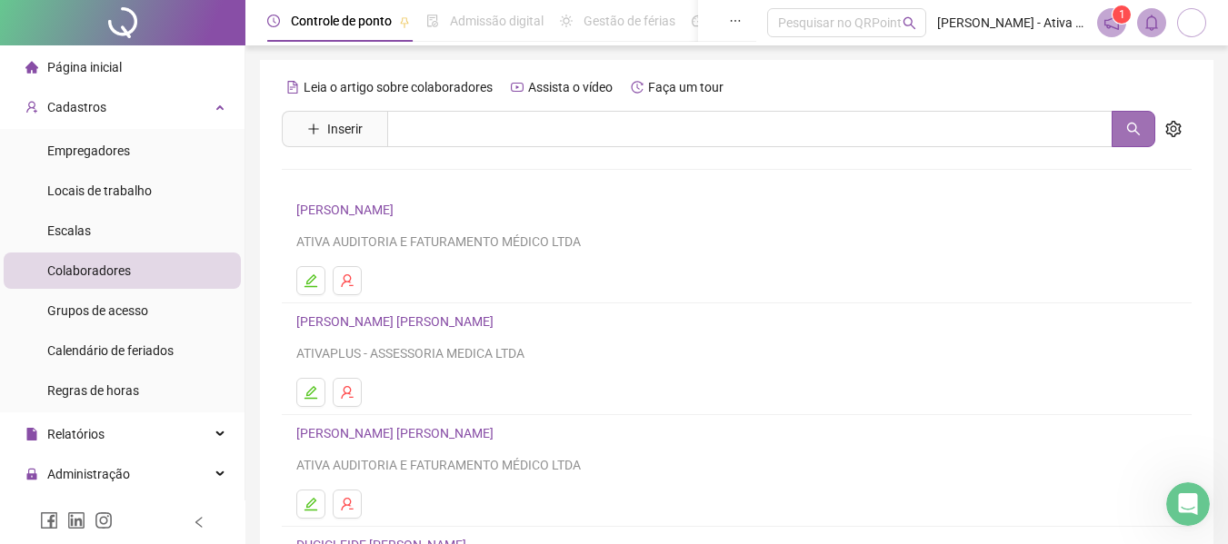
click at [1138, 131] on icon "search" at bounding box center [1133, 129] width 15 height 15
click at [797, 154] on div "Leia o artigo sobre colaboradores Assista o vídeo Faça um tour Inserir Nenhum r…" at bounding box center [737, 426] width 910 height 706
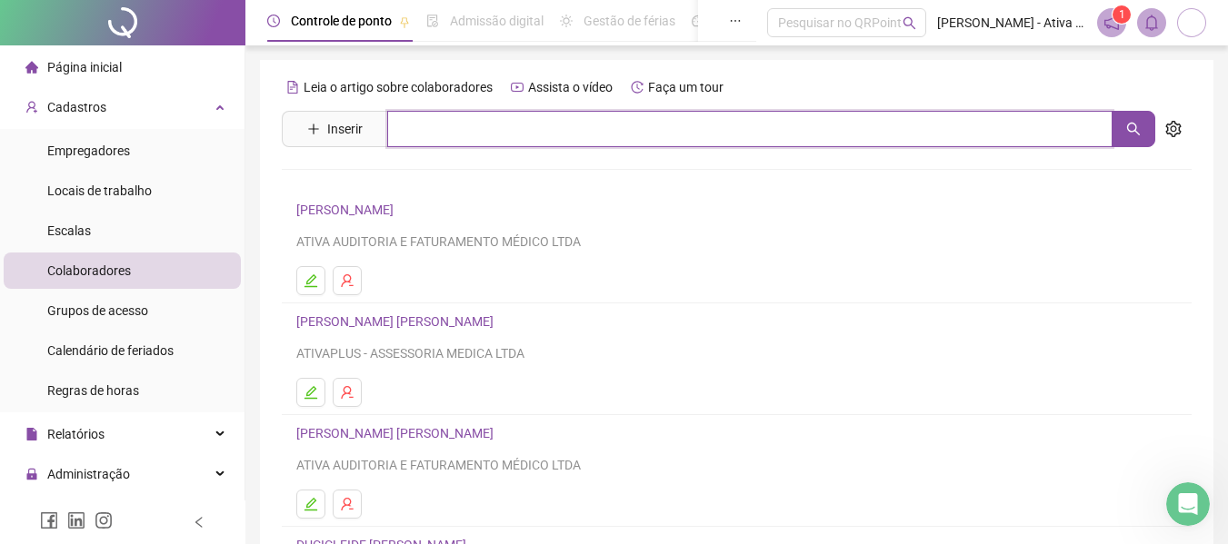
click at [760, 134] on input "text" at bounding box center [749, 129] width 725 height 36
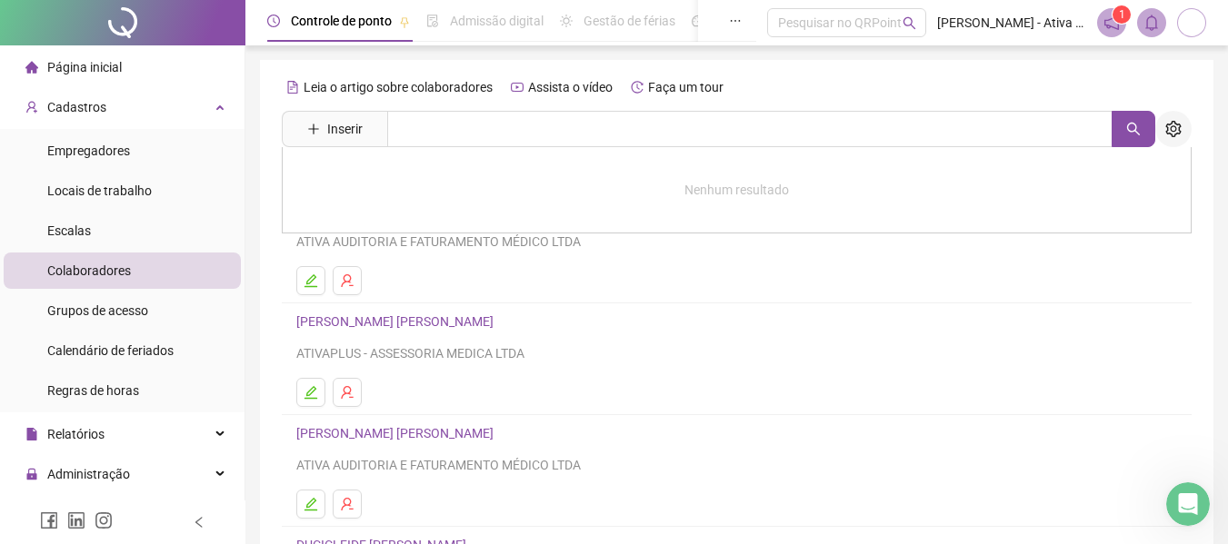
click at [1181, 125] on button "button" at bounding box center [1173, 129] width 36 height 36
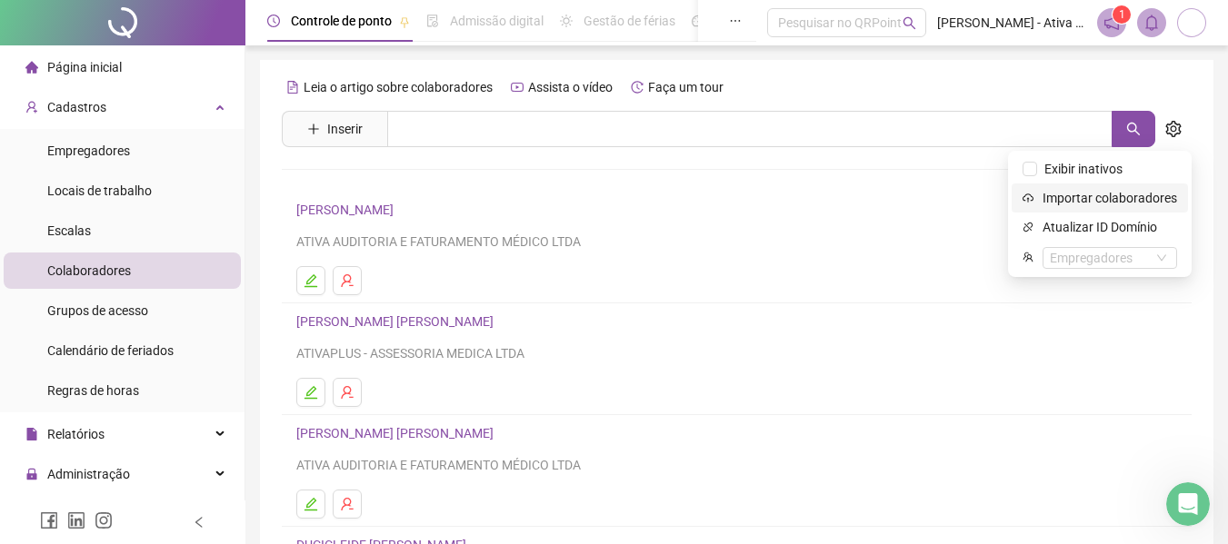
click at [1031, 197] on icon "cloud-upload" at bounding box center [1027, 198] width 11 height 11
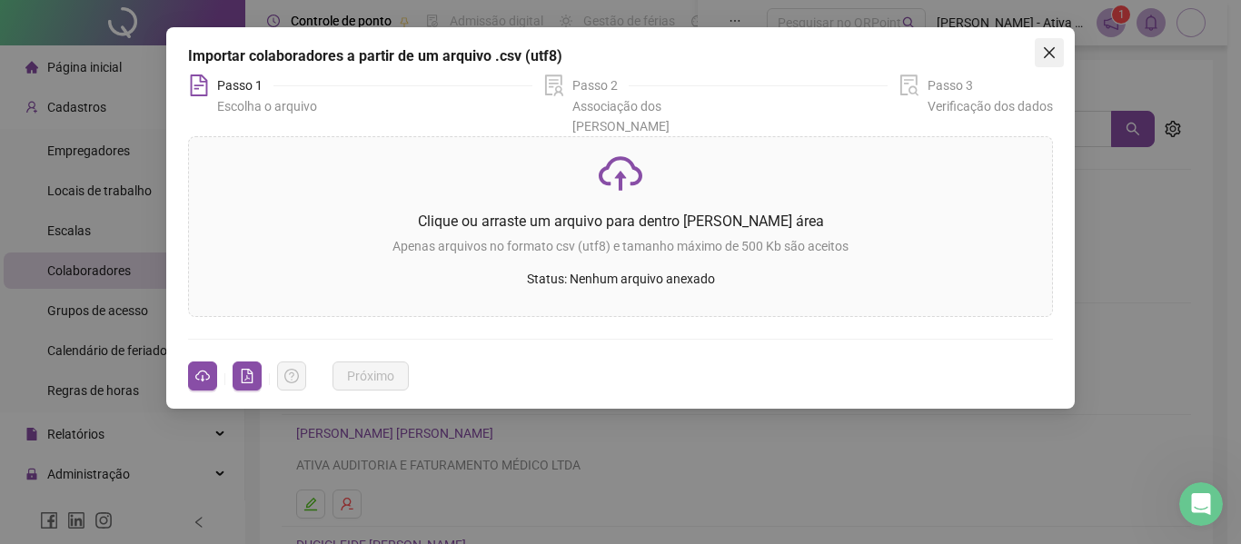
click at [1047, 48] on icon "close" at bounding box center [1049, 52] width 15 height 15
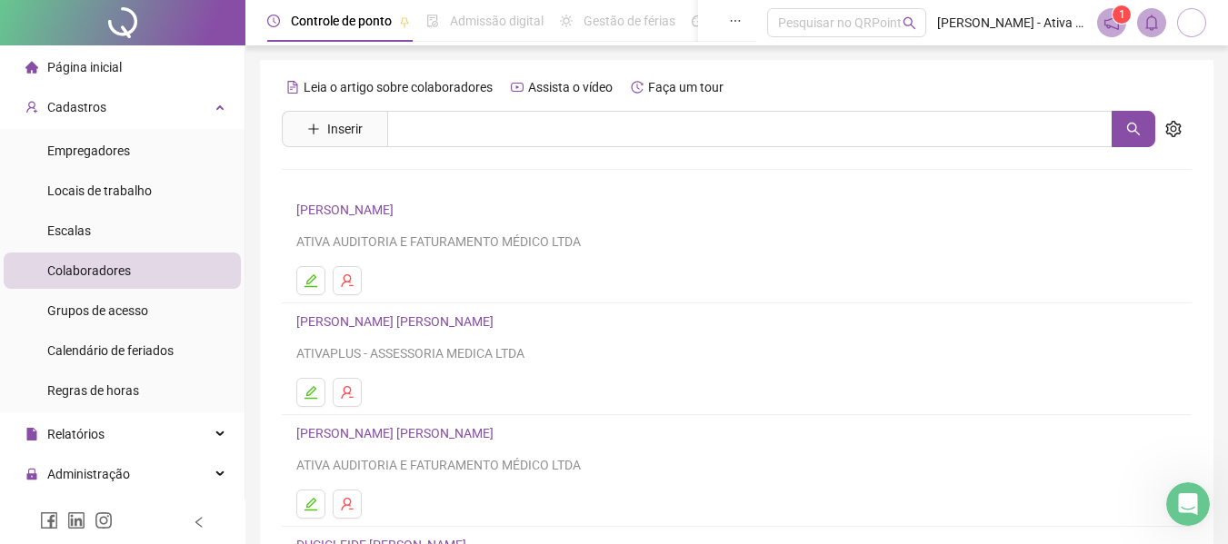
click at [96, 66] on span "Página inicial" at bounding box center [84, 67] width 75 height 15
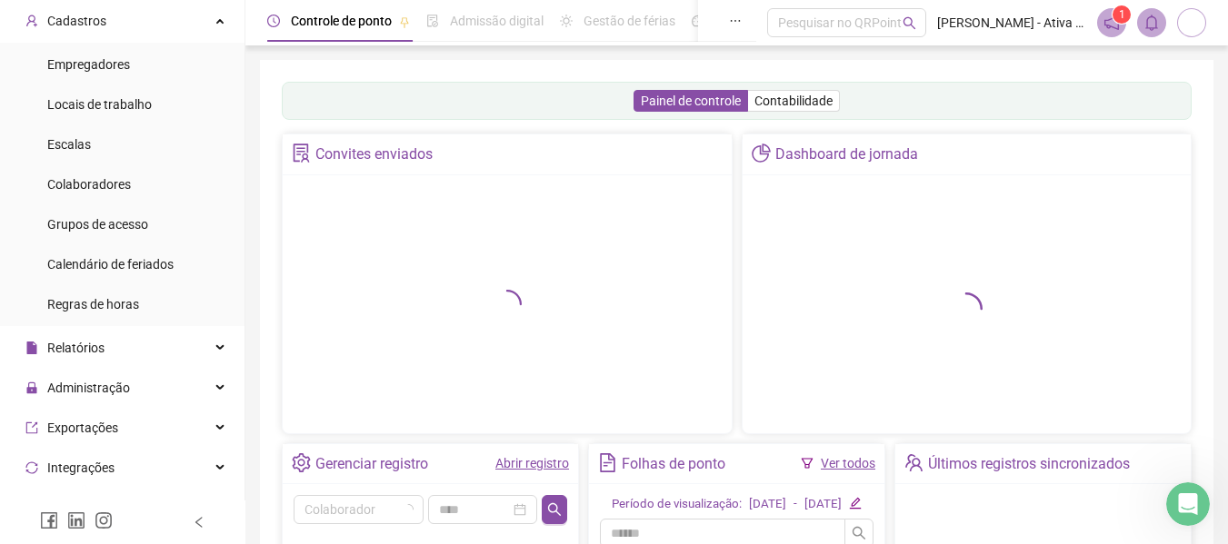
scroll to position [91, 0]
